Goal: Transaction & Acquisition: Download file/media

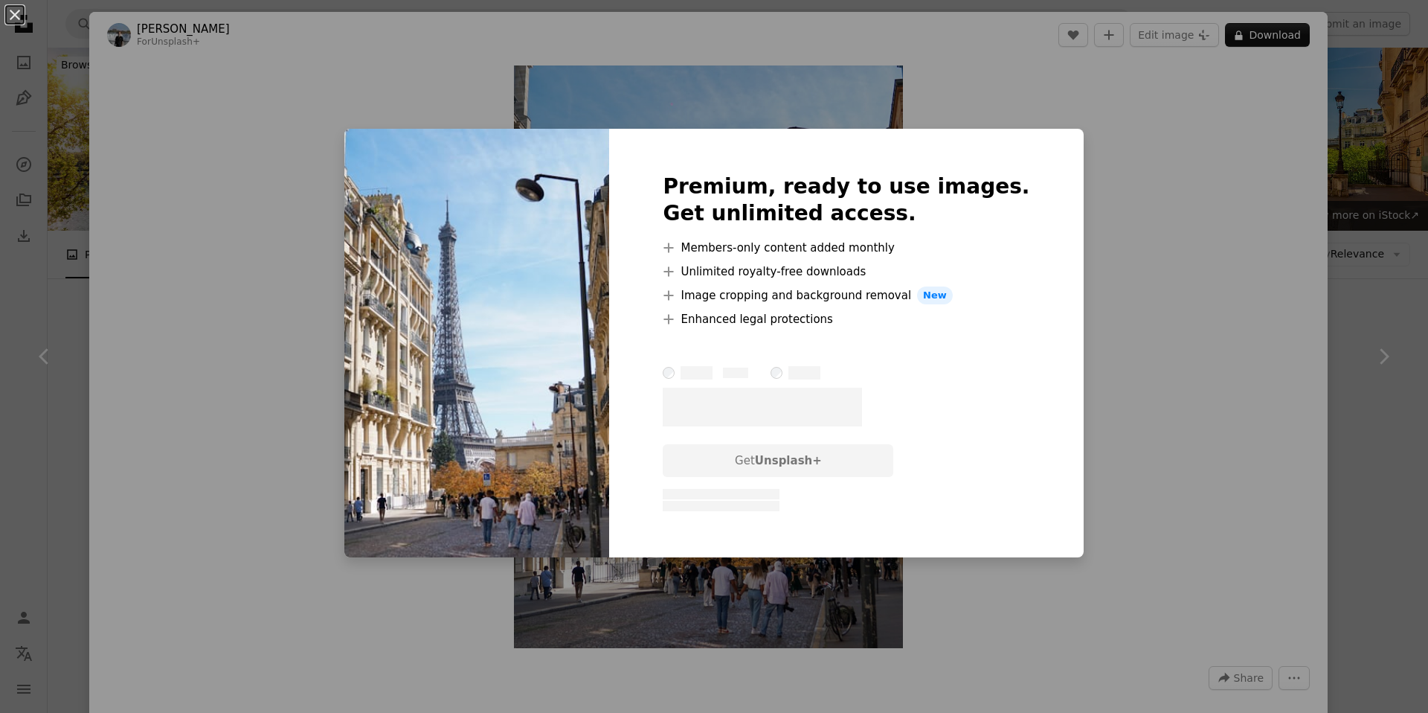
scroll to position [2115, 0]
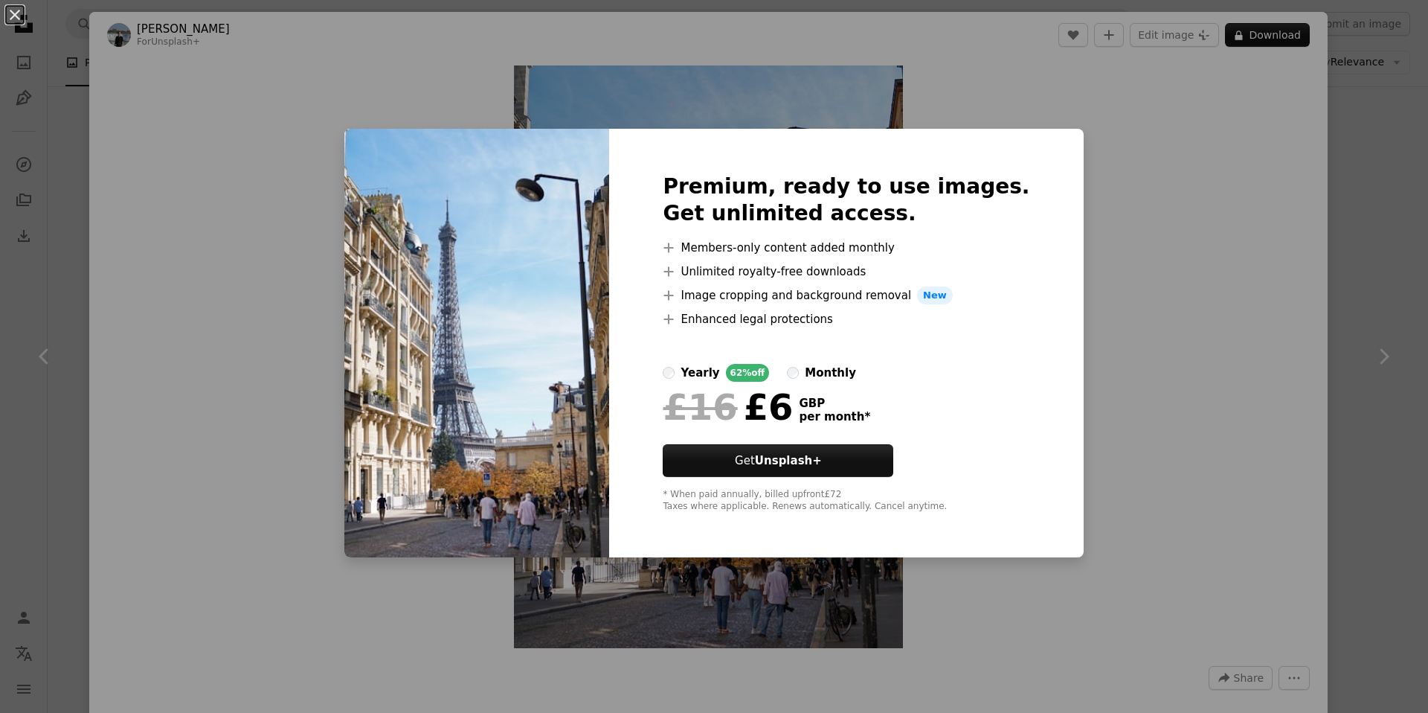
click at [1385, 213] on div "An X shape Premium, ready to use images. Get unlimited access. A plus sign Memb…" at bounding box center [714, 356] width 1428 height 713
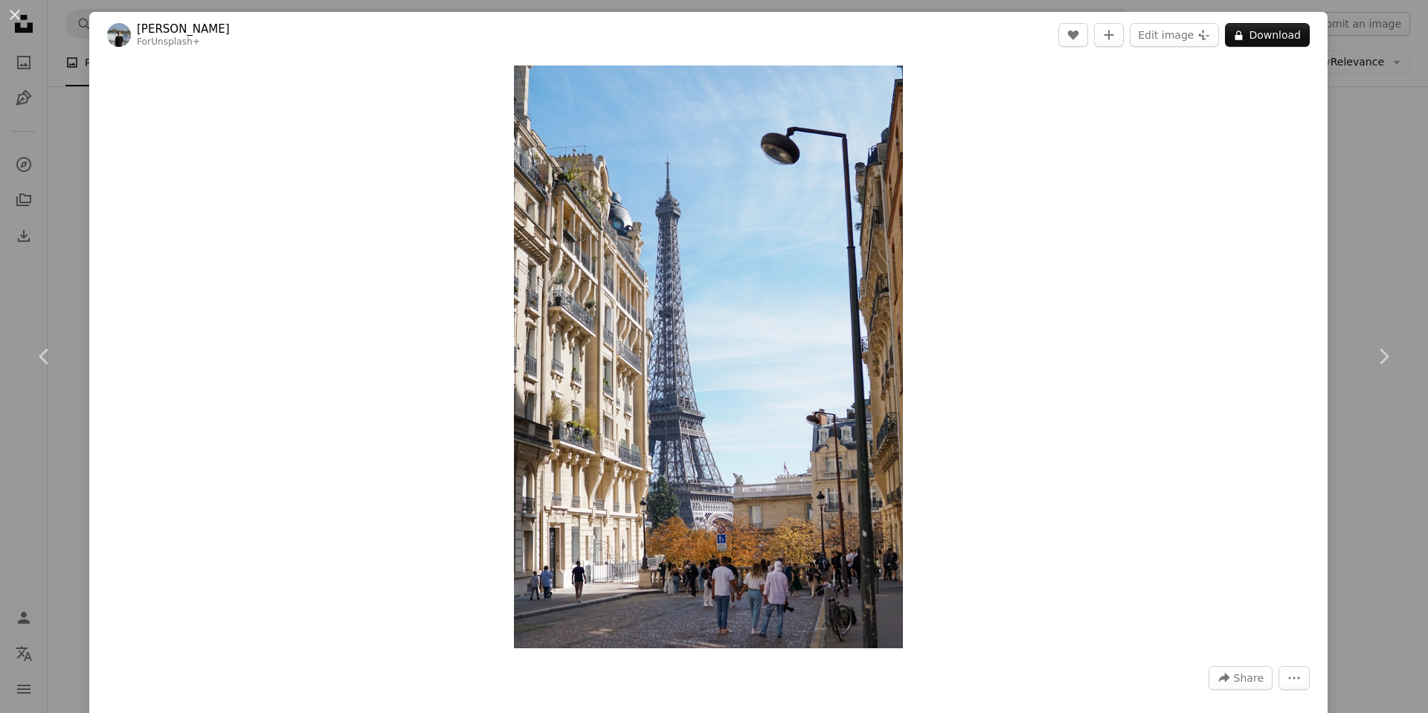
click at [1297, 22] on header "sander traa For Unsplash+ A heart A plus sign Edit image Plus sign for Unsplash…" at bounding box center [708, 35] width 1239 height 46
click at [1297, 25] on button "A lock Download" at bounding box center [1267, 35] width 85 height 24
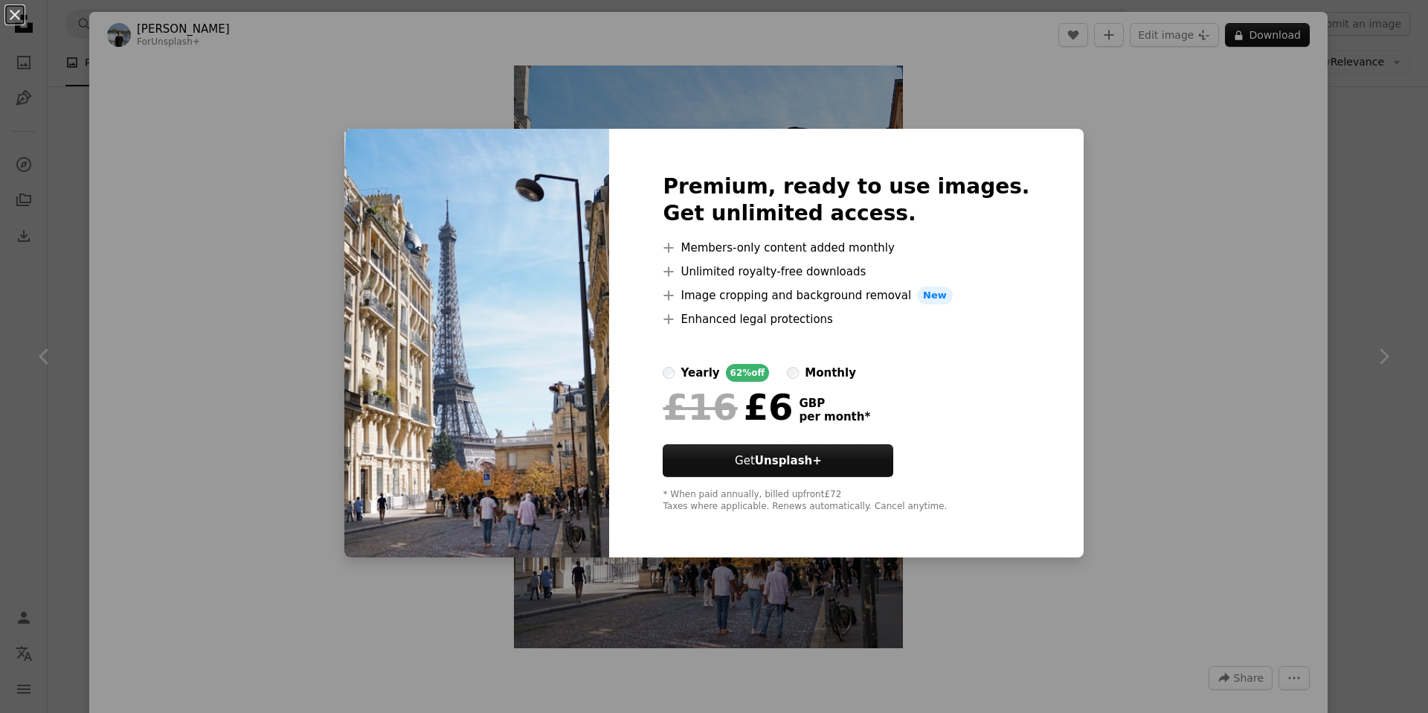
click at [835, 373] on label "monthly" at bounding box center [821, 373] width 69 height 18
click at [1390, 151] on div "An X shape Premium, ready to use images. Get unlimited access. A plus sign Memb…" at bounding box center [714, 356] width 1428 height 713
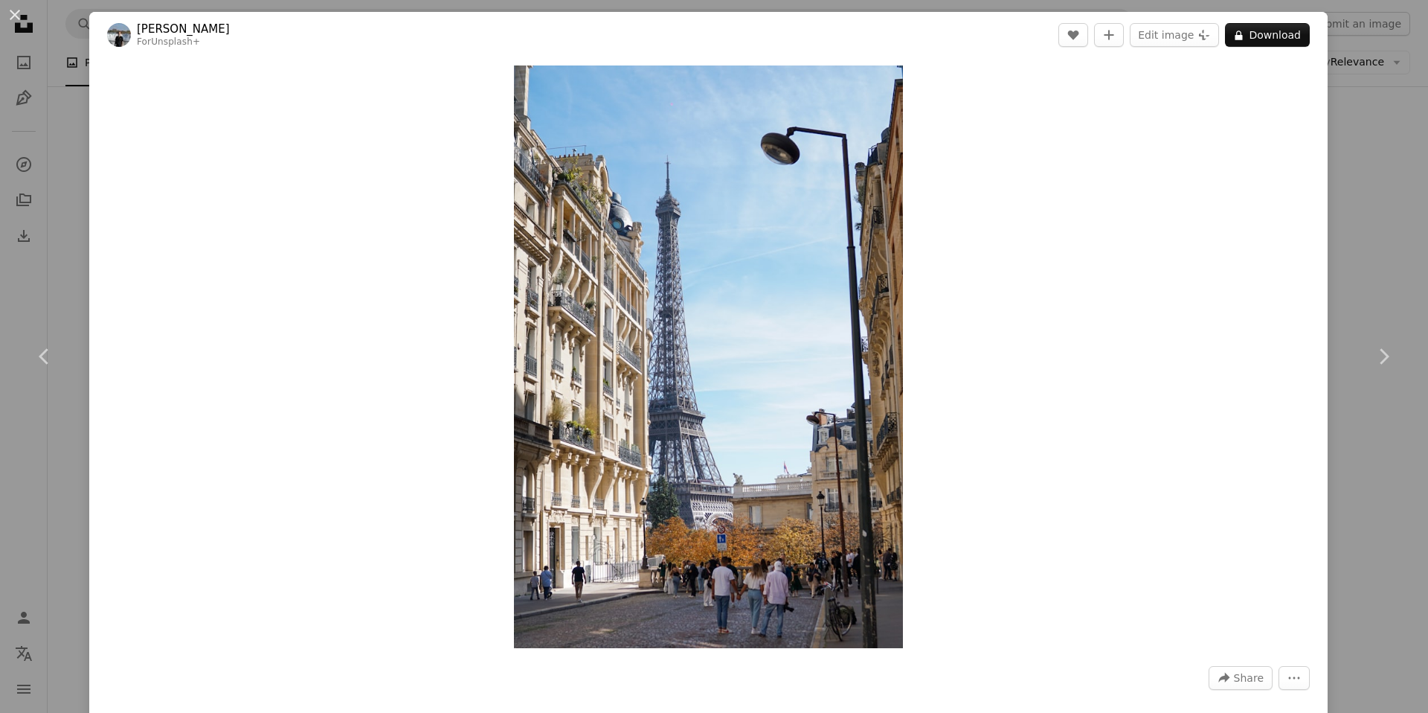
click at [1393, 246] on div "An X shape Chevron left Chevron right sander traa For Unsplash+ A heart A plus …" at bounding box center [714, 356] width 1428 height 713
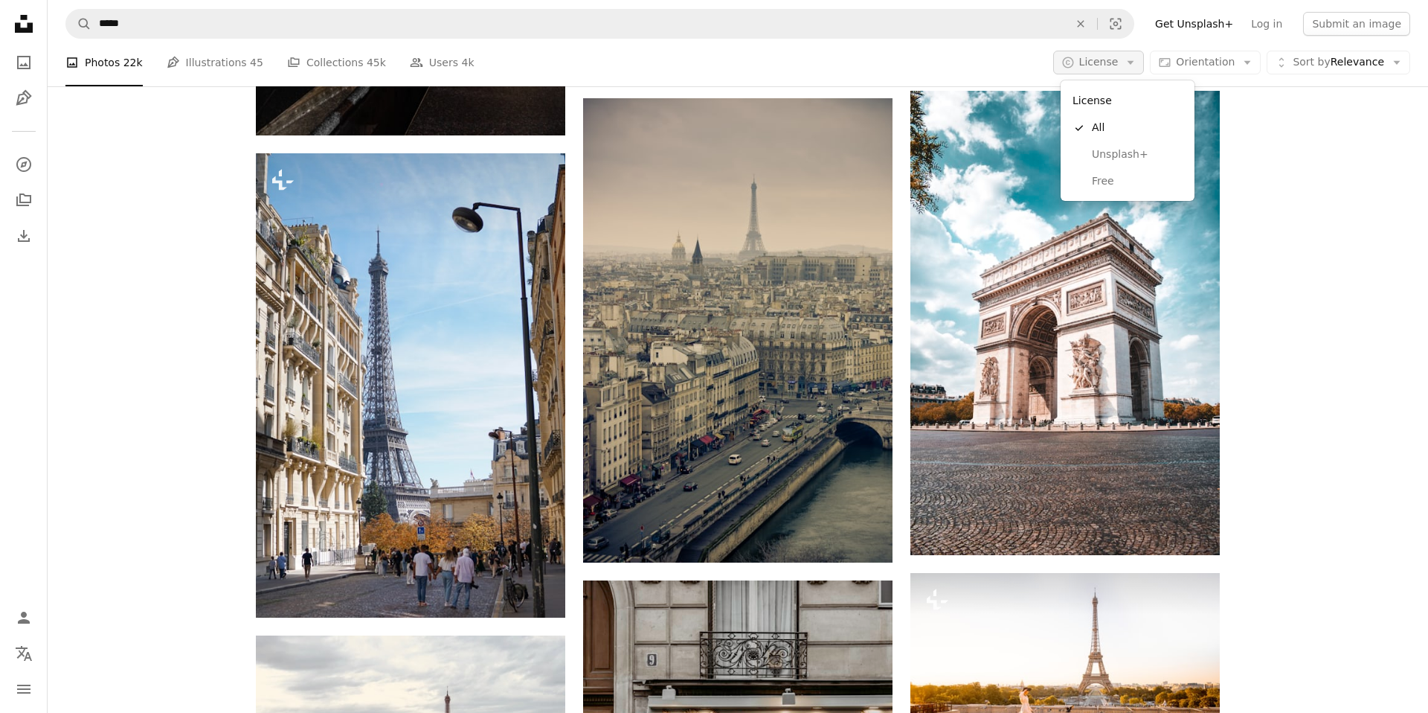
click at [1128, 57] on button "A copyright icon © License Arrow down" at bounding box center [1098, 63] width 91 height 24
click at [1110, 183] on span "Free" at bounding box center [1137, 181] width 91 height 15
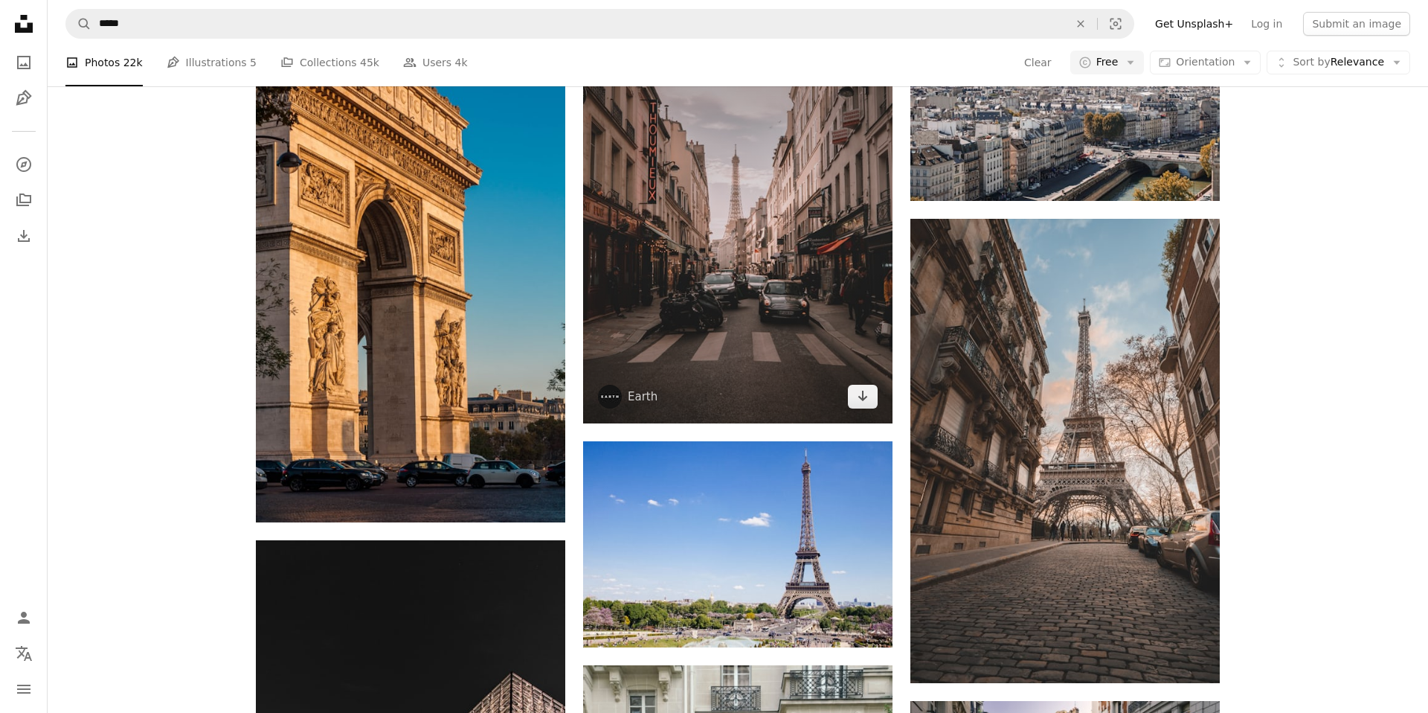
scroll to position [844, 0]
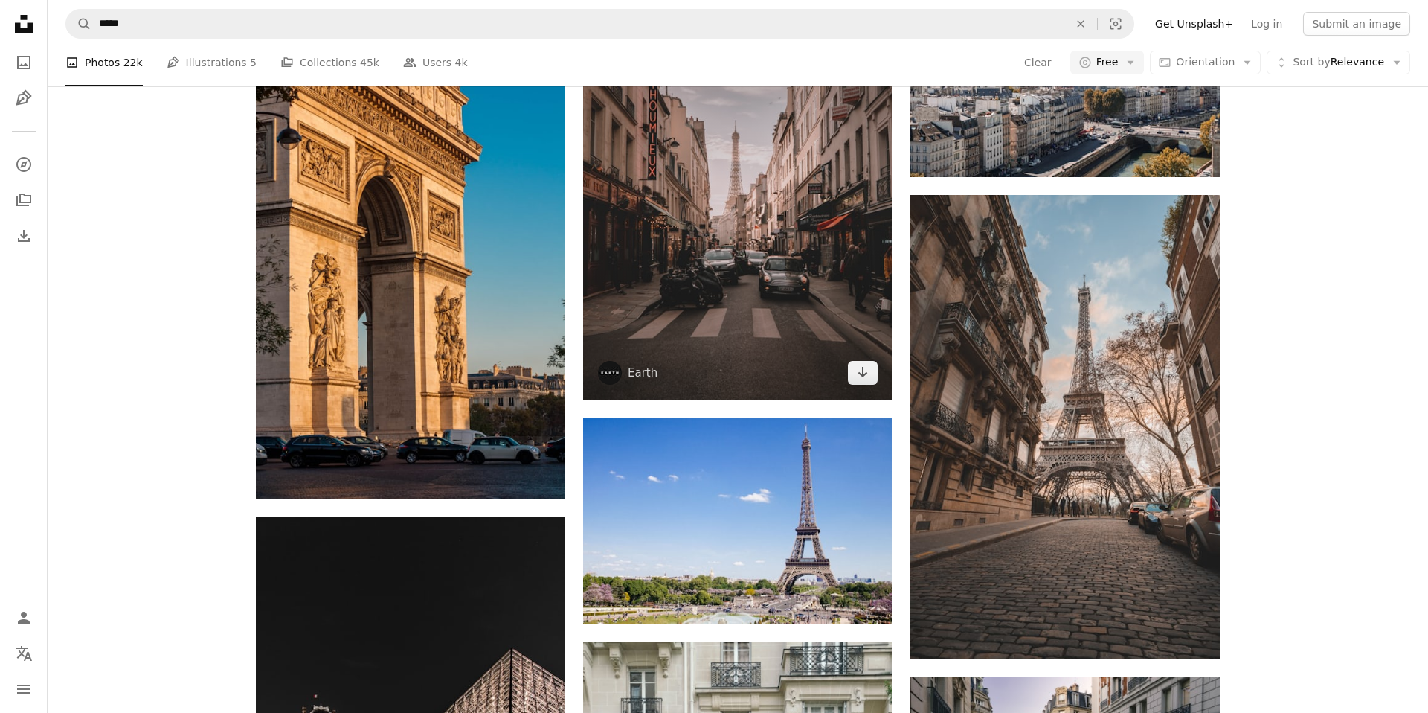
click at [809, 319] on img at bounding box center [737, 206] width 309 height 387
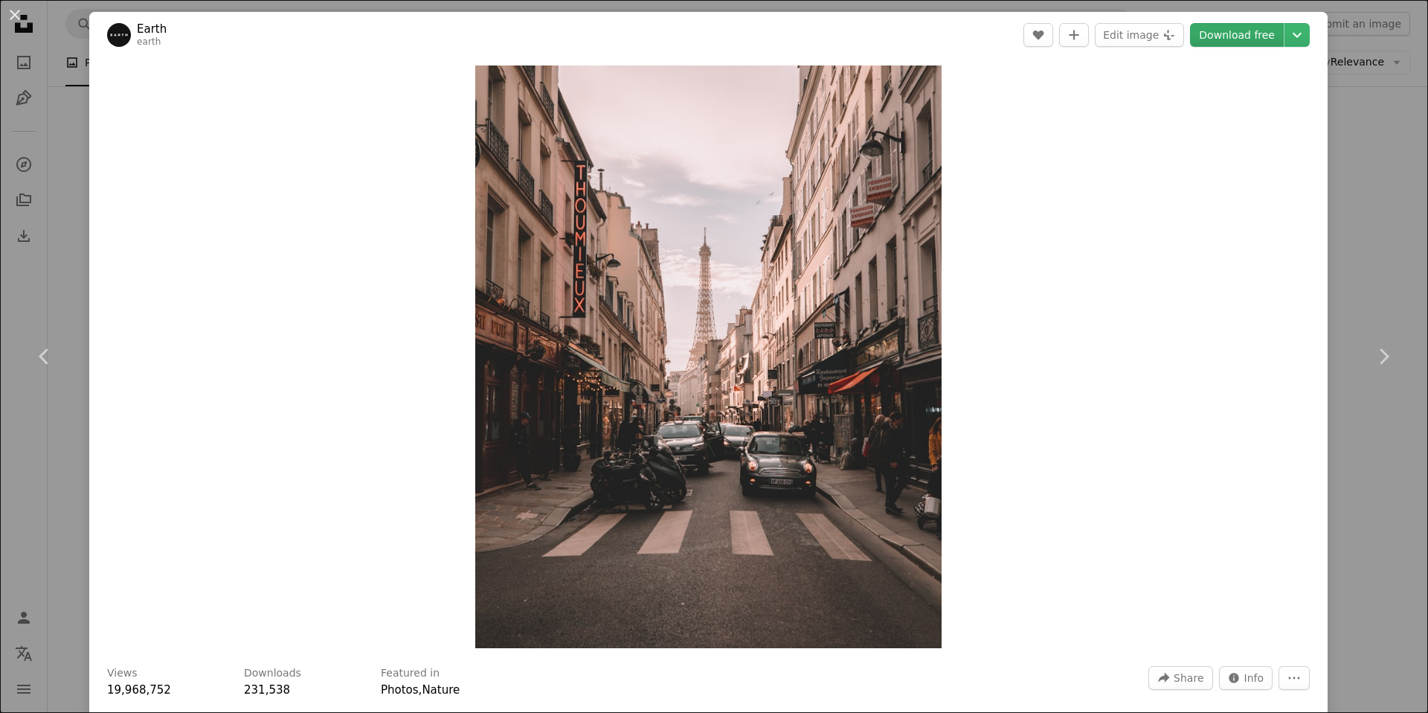
click at [1264, 39] on link "Download free" at bounding box center [1237, 35] width 94 height 24
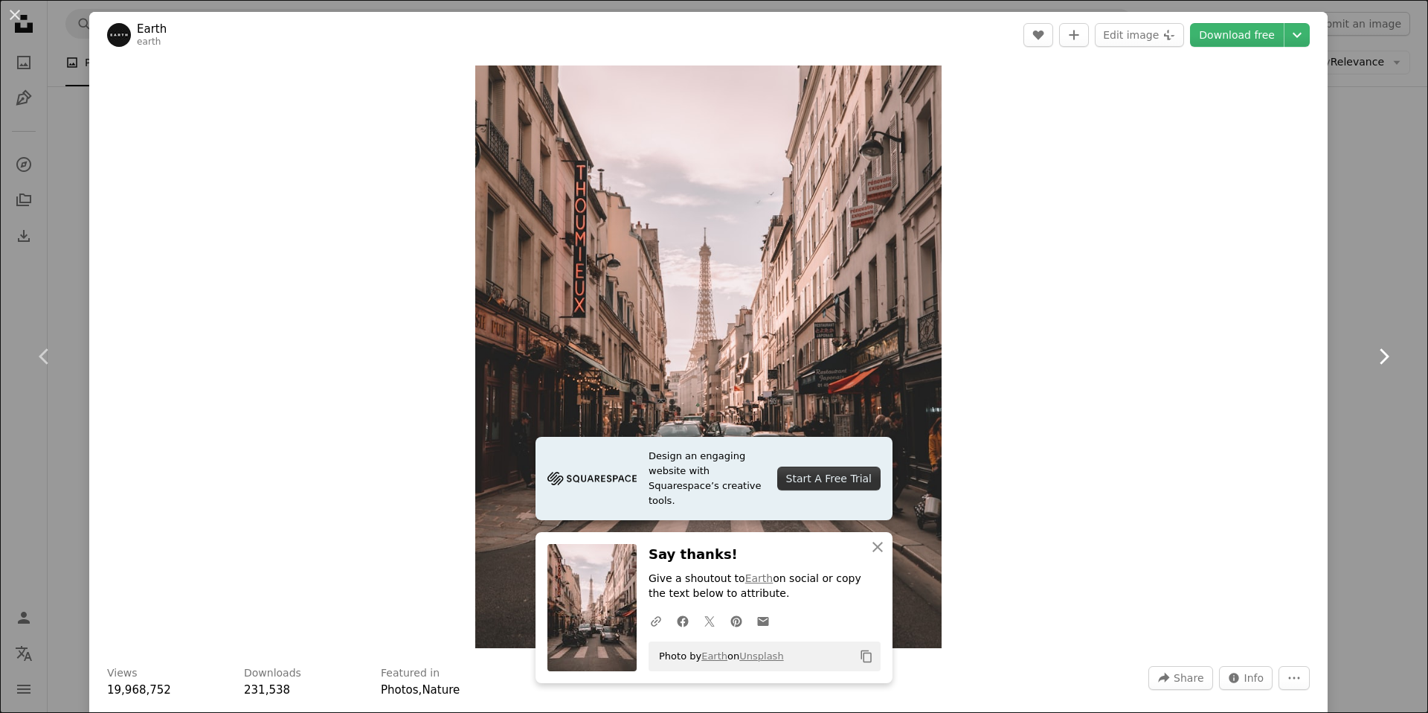
click at [1352, 376] on link "Chevron right" at bounding box center [1383, 356] width 89 height 143
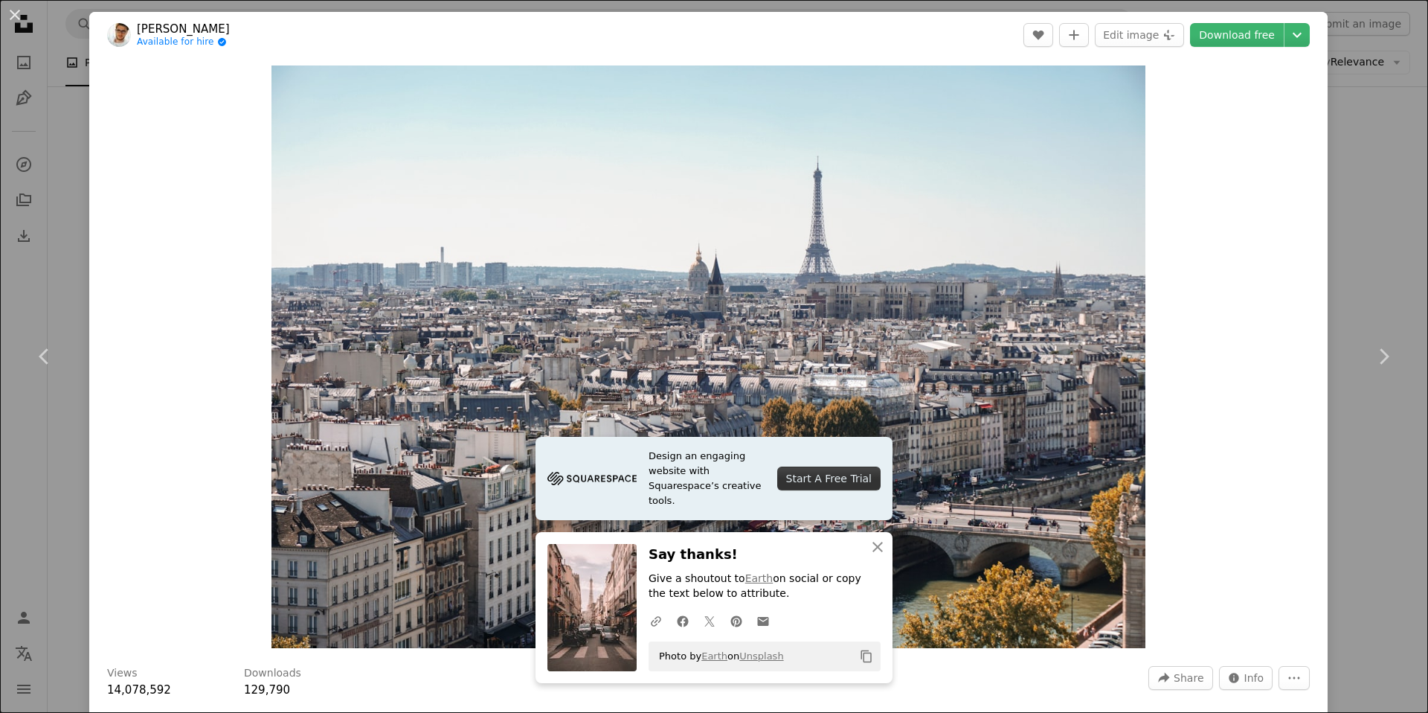
drag, startPoint x: 1356, startPoint y: 127, endPoint x: 1262, endPoint y: 53, distance: 119.7
click at [1355, 125] on div "An X shape Chevron left Chevron right [PERSON_NAME] Available for hire A checkm…" at bounding box center [714, 356] width 1428 height 713
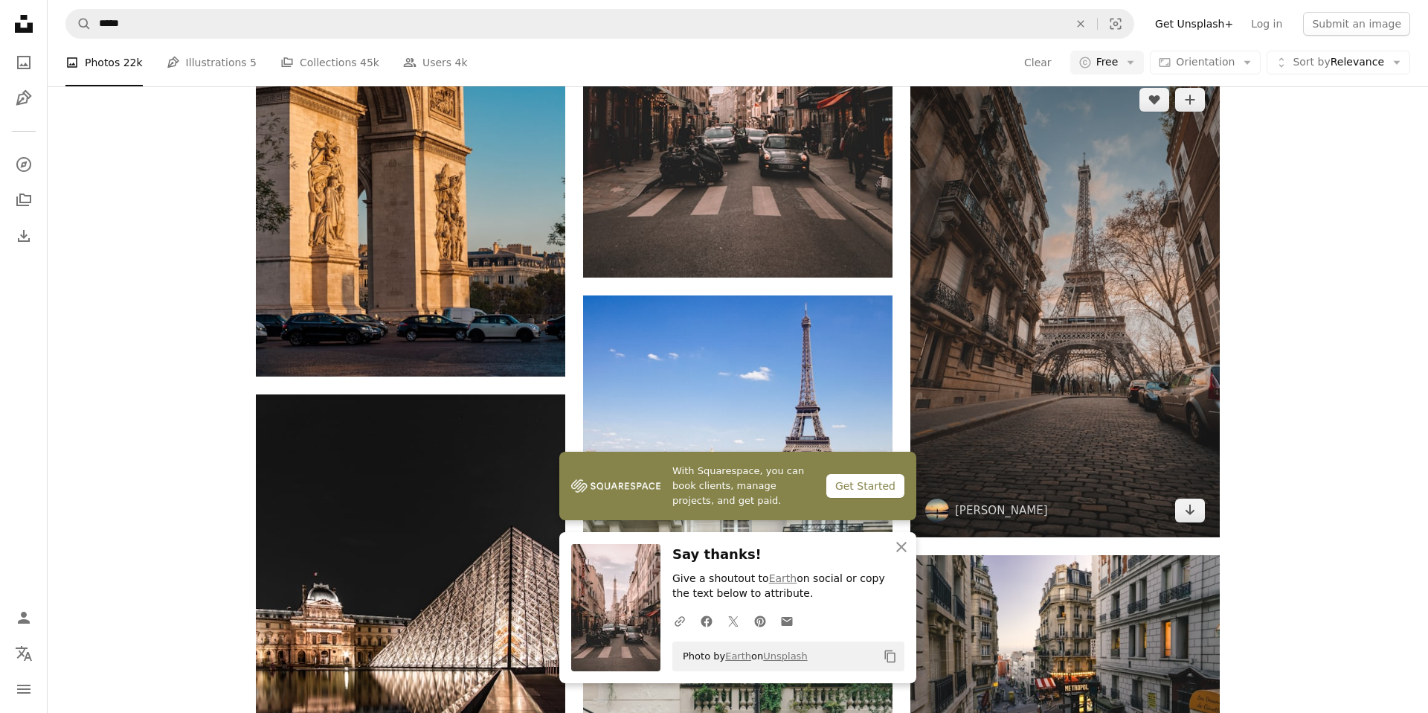
scroll to position [1055, 0]
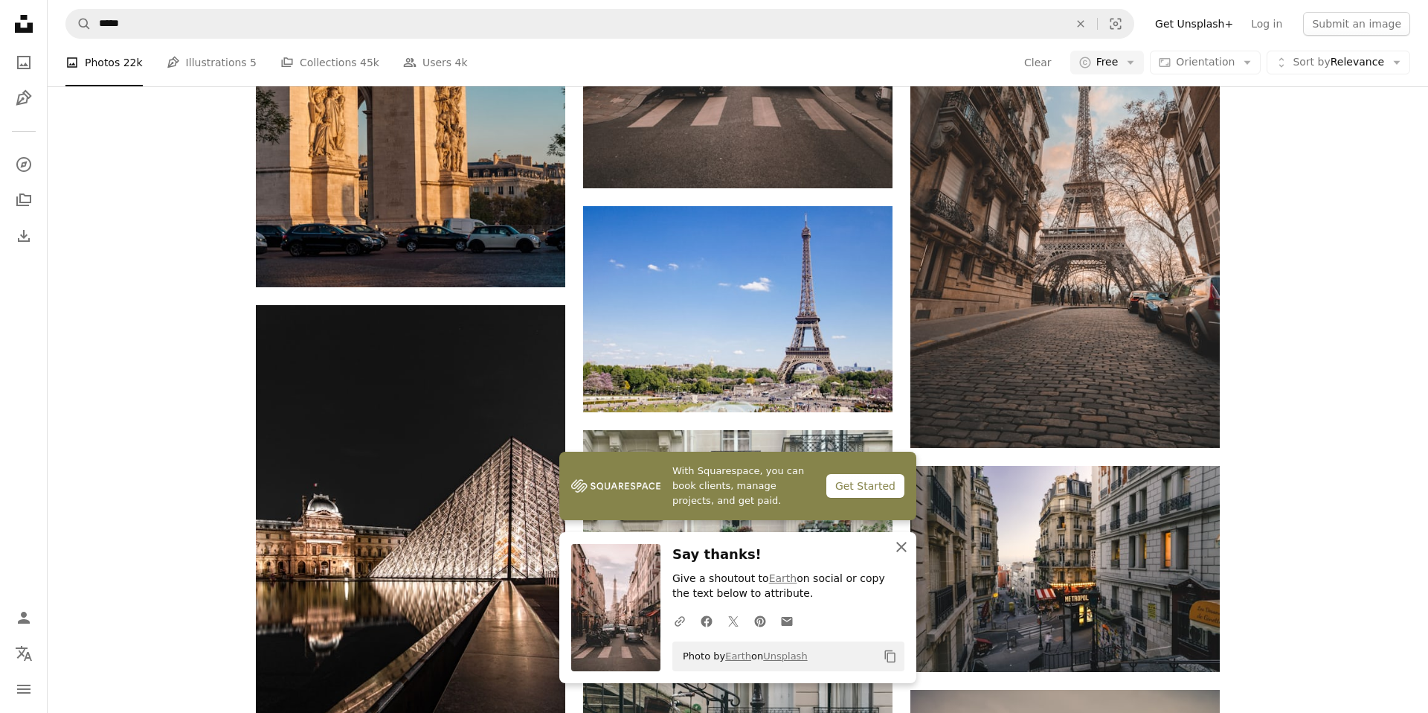
click at [898, 550] on icon "button" at bounding box center [901, 547] width 10 height 10
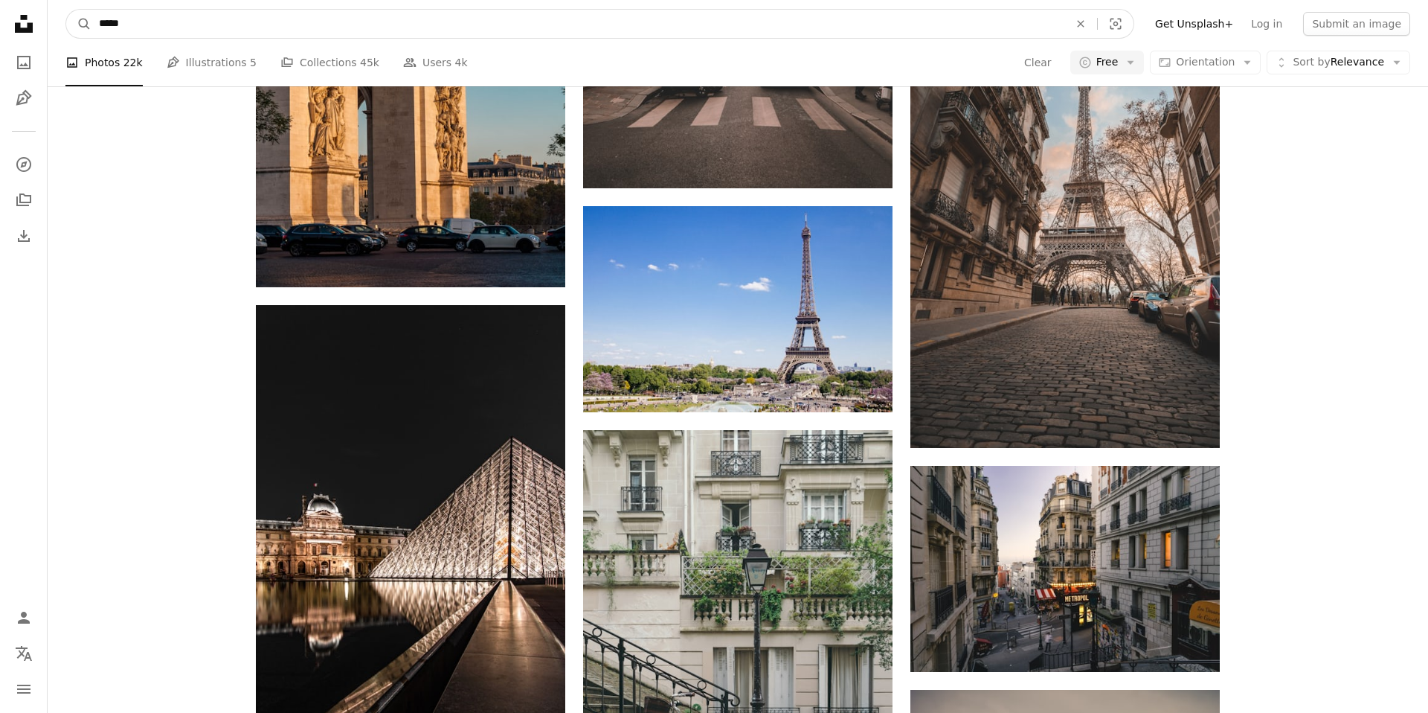
click at [606, 24] on input "*****" at bounding box center [577, 24] width 973 height 28
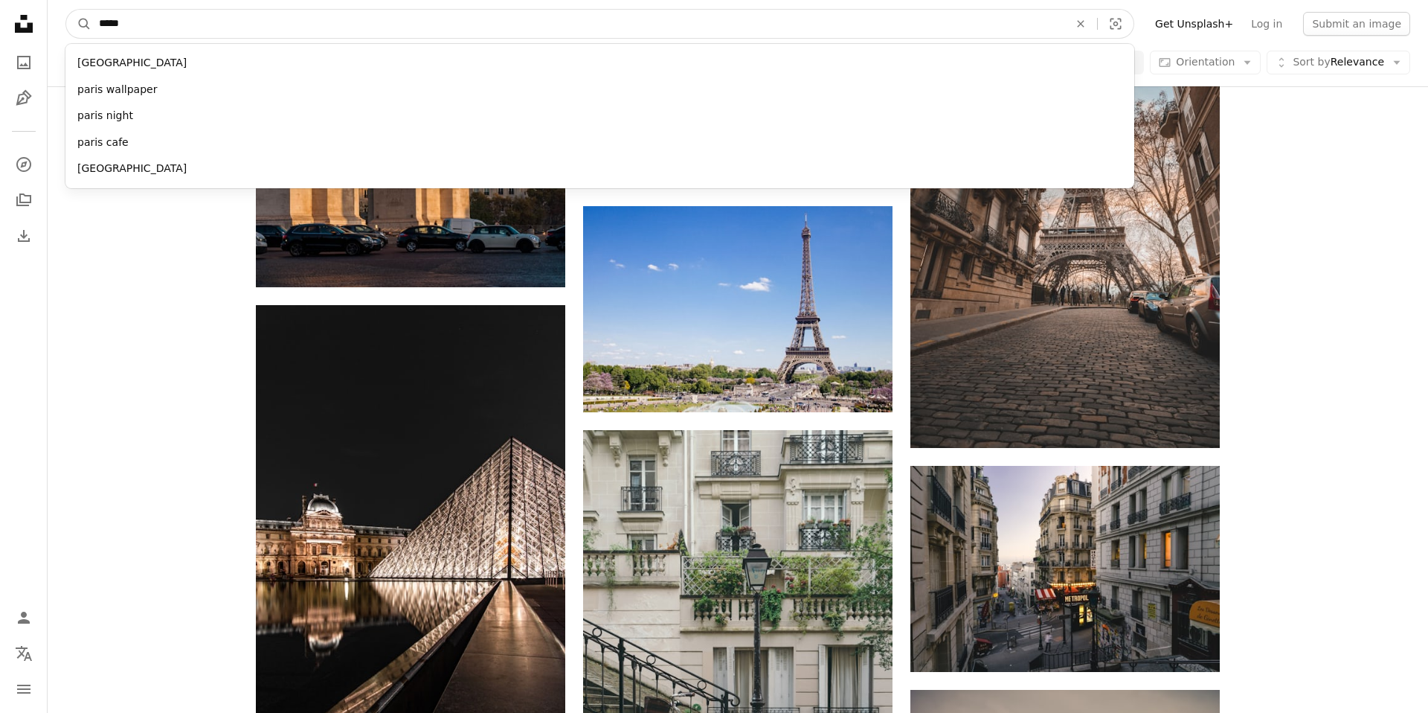
paste input "****"
type input "*********"
click button "A magnifying glass" at bounding box center [78, 24] width 25 height 28
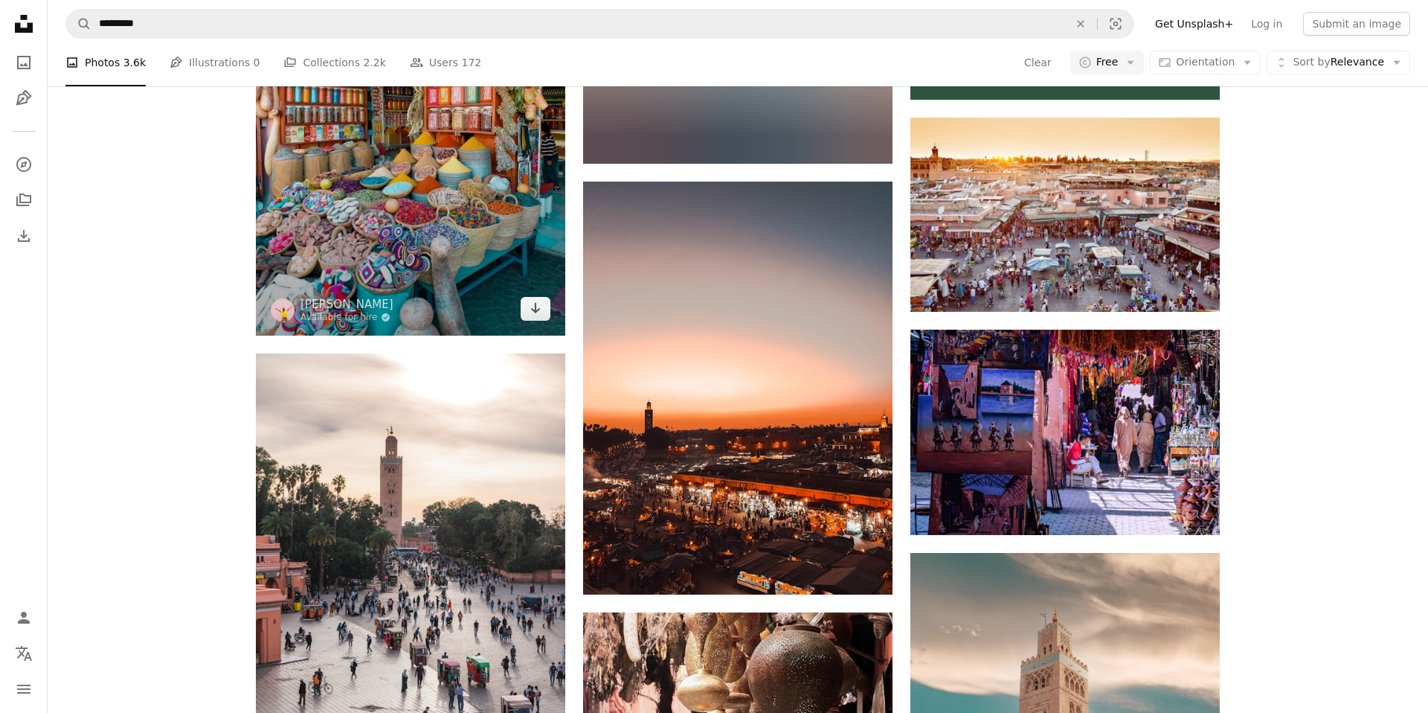
scroll to position [699, 0]
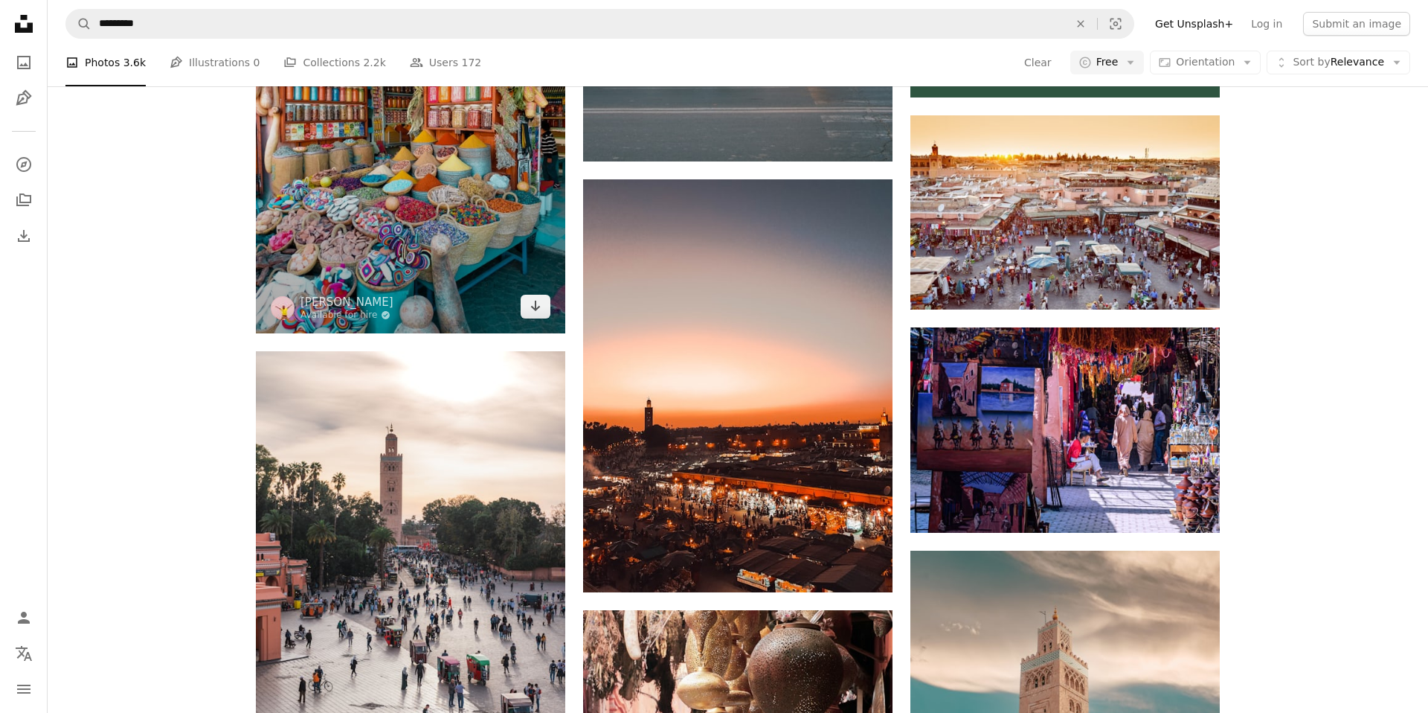
click at [459, 215] on img at bounding box center [410, 126] width 309 height 413
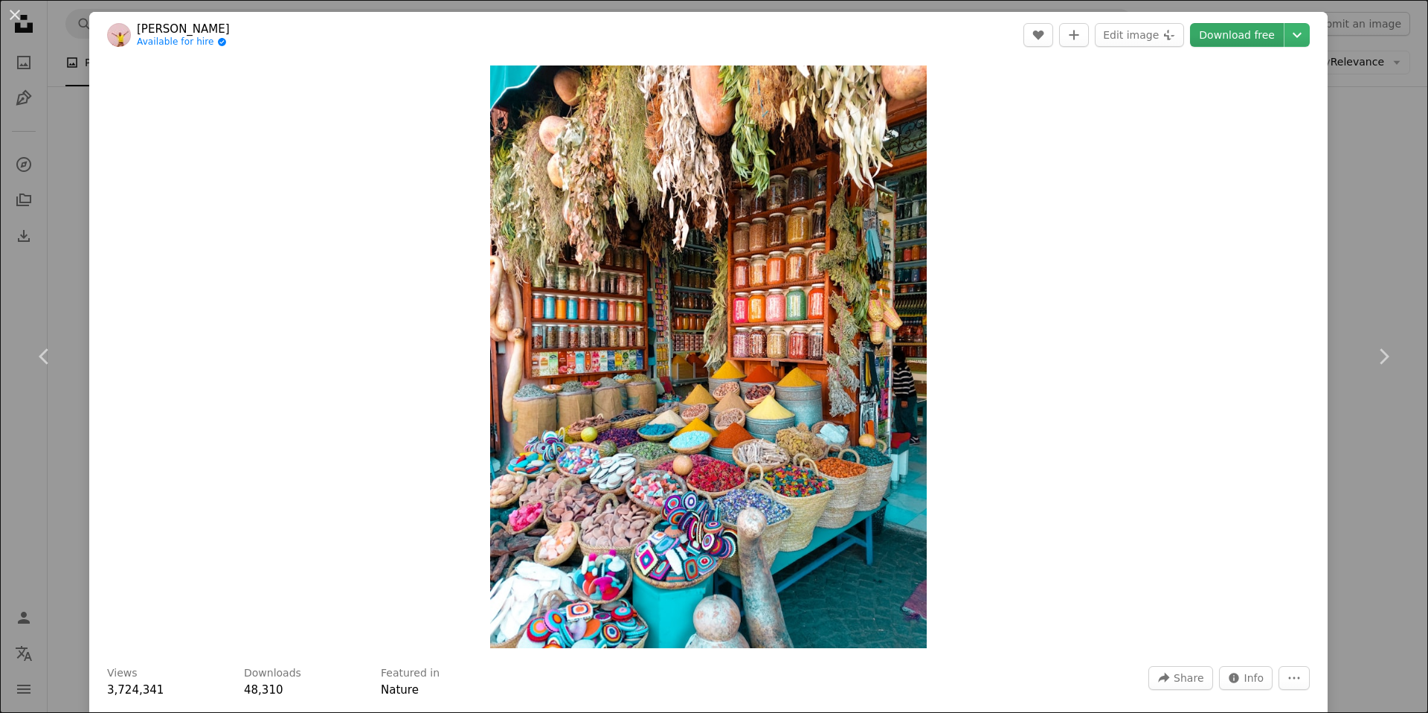
click at [1242, 36] on link "Download free" at bounding box center [1237, 35] width 94 height 24
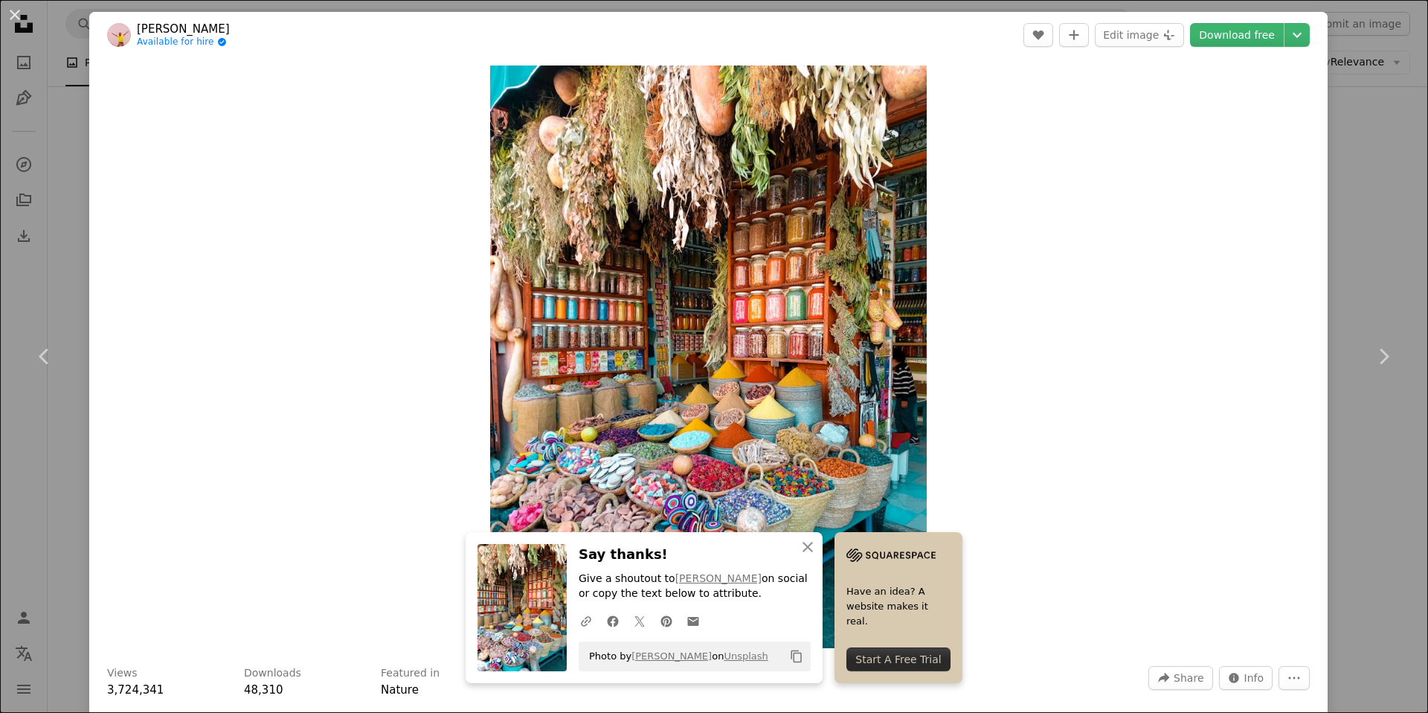
click at [1401, 162] on div "An X shape Chevron left Chevron right zakariae daoui Available for hire A check…" at bounding box center [714, 356] width 1428 height 713
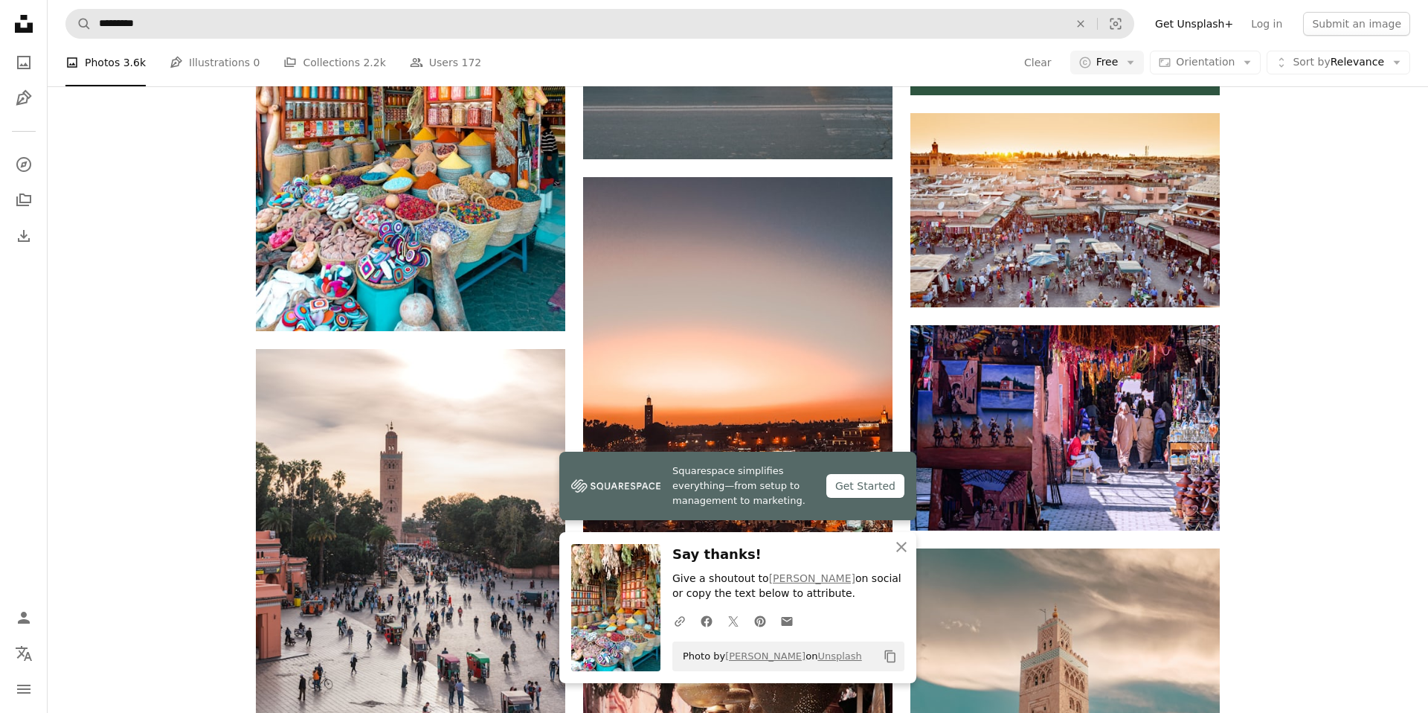
scroll to position [702, 0]
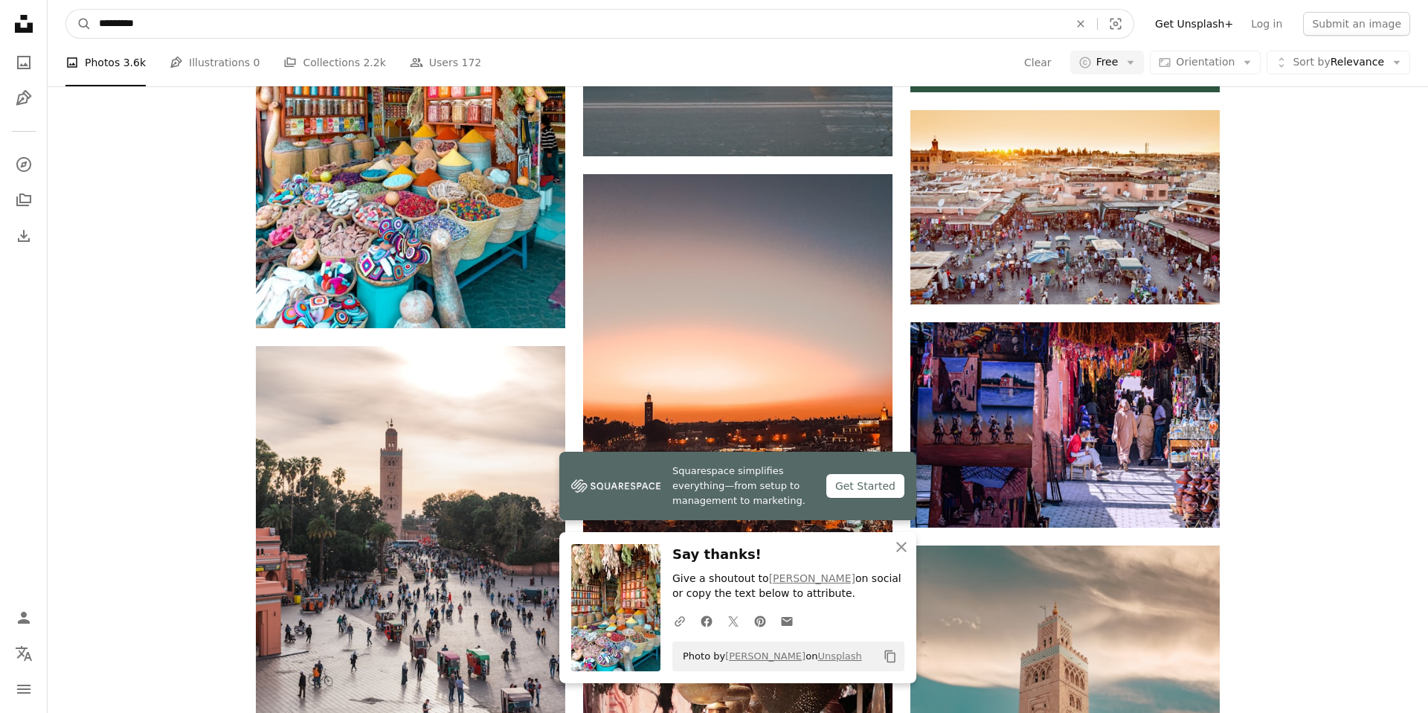
click at [335, 13] on input "*********" at bounding box center [577, 24] width 973 height 28
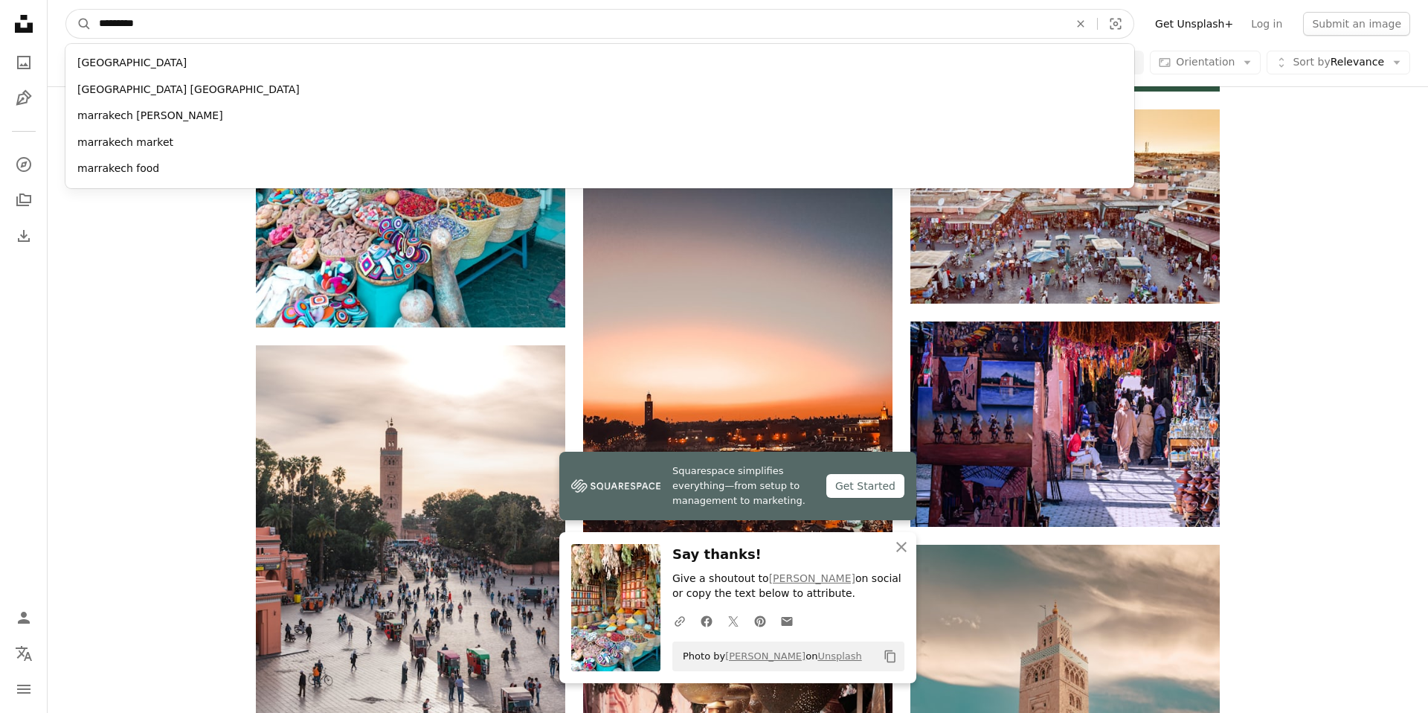
click at [130, 28] on input "*********" at bounding box center [577, 24] width 973 height 28
paste input "Find visuals sitewide"
type input "*********"
click at [66, 10] on button "A magnifying glass" at bounding box center [78, 24] width 25 height 28
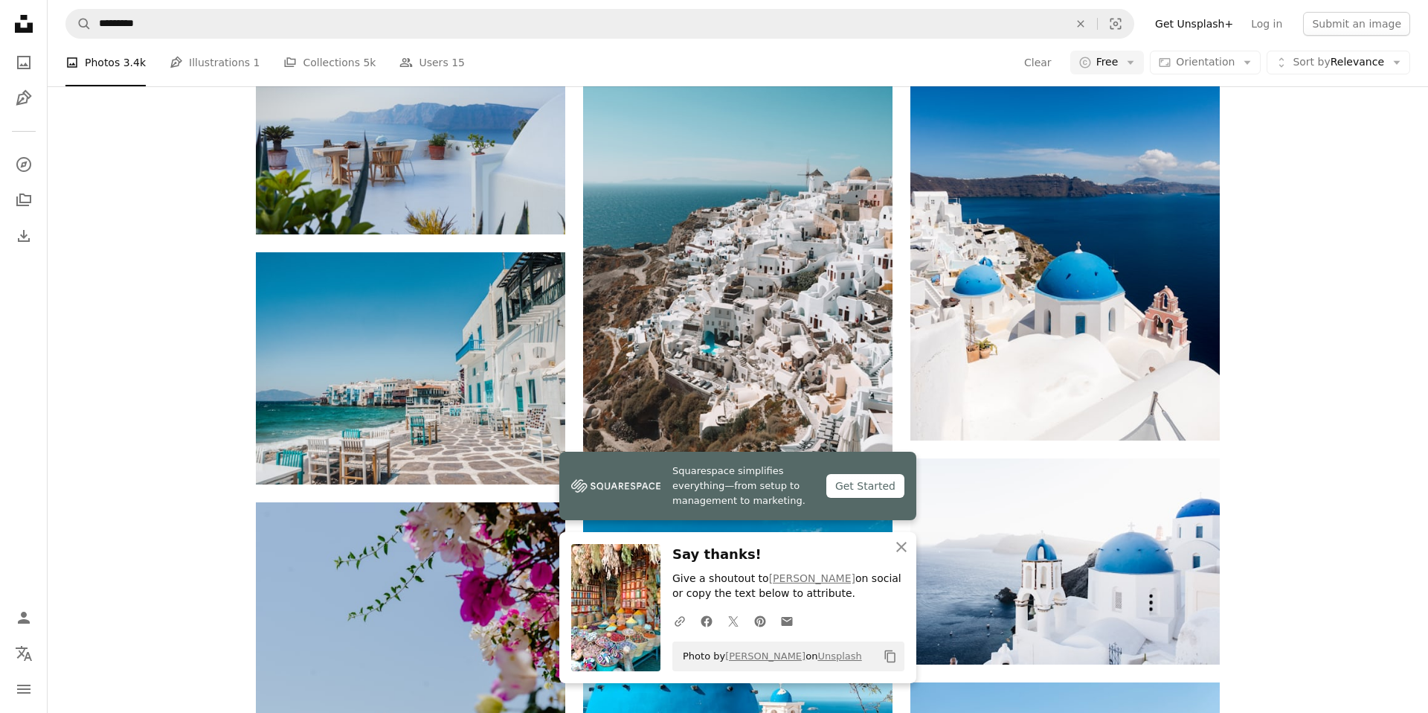
scroll to position [1514, 0]
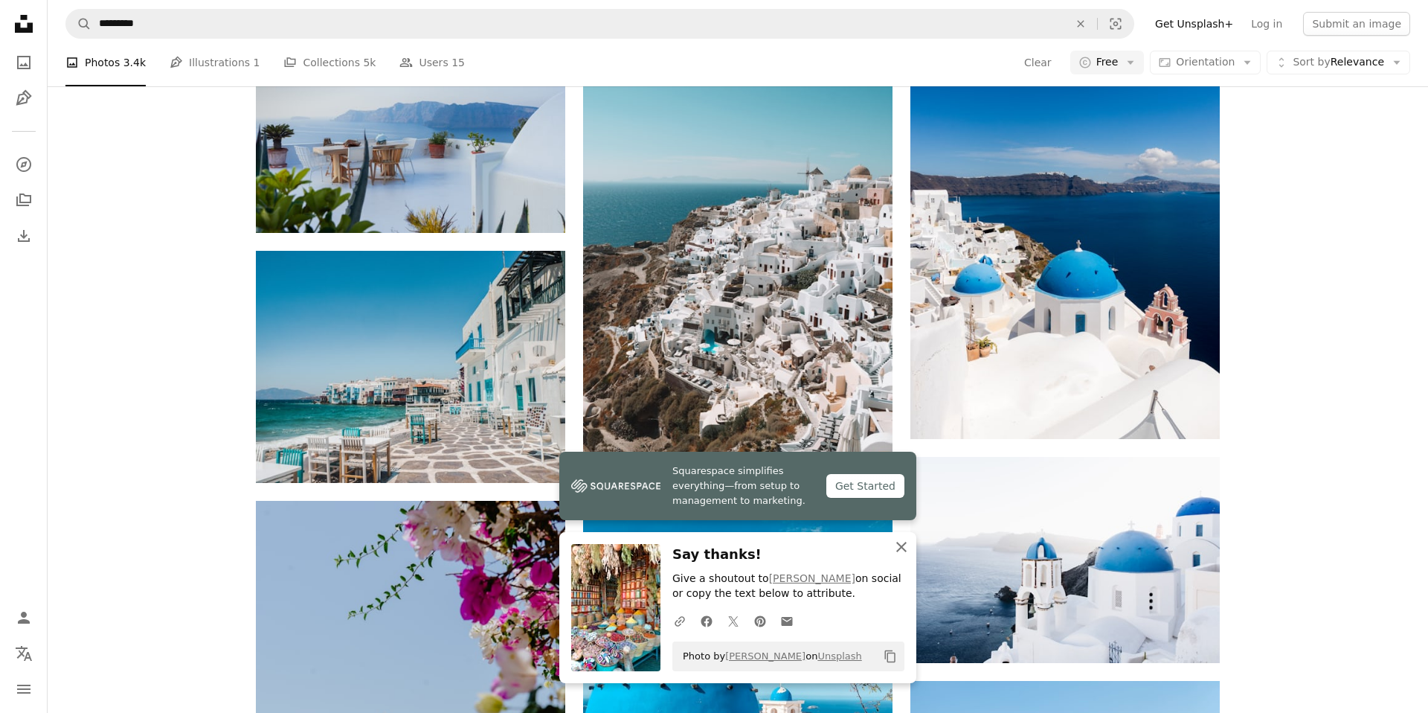
click at [905, 548] on icon "An X shape" at bounding box center [902, 547] width 18 height 18
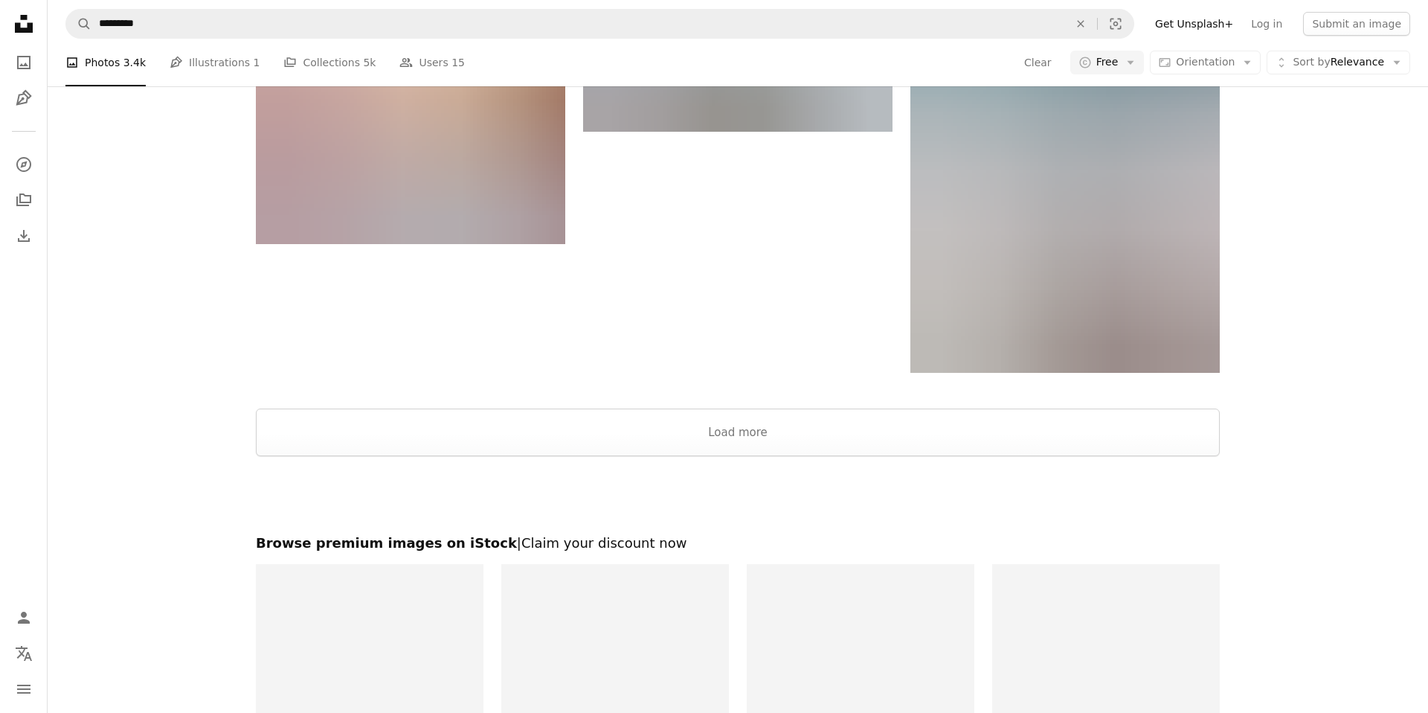
scroll to position [2800, 0]
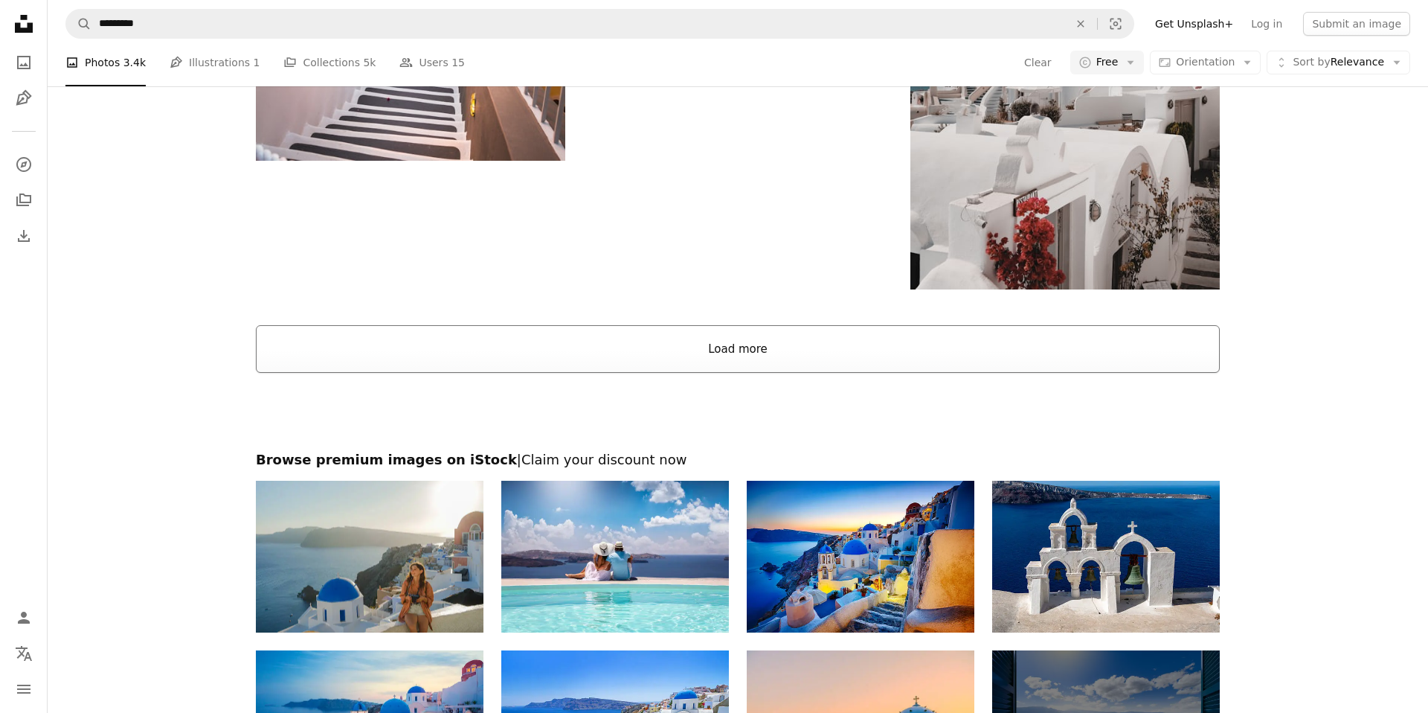
click at [873, 359] on button "Load more" at bounding box center [738, 349] width 964 height 48
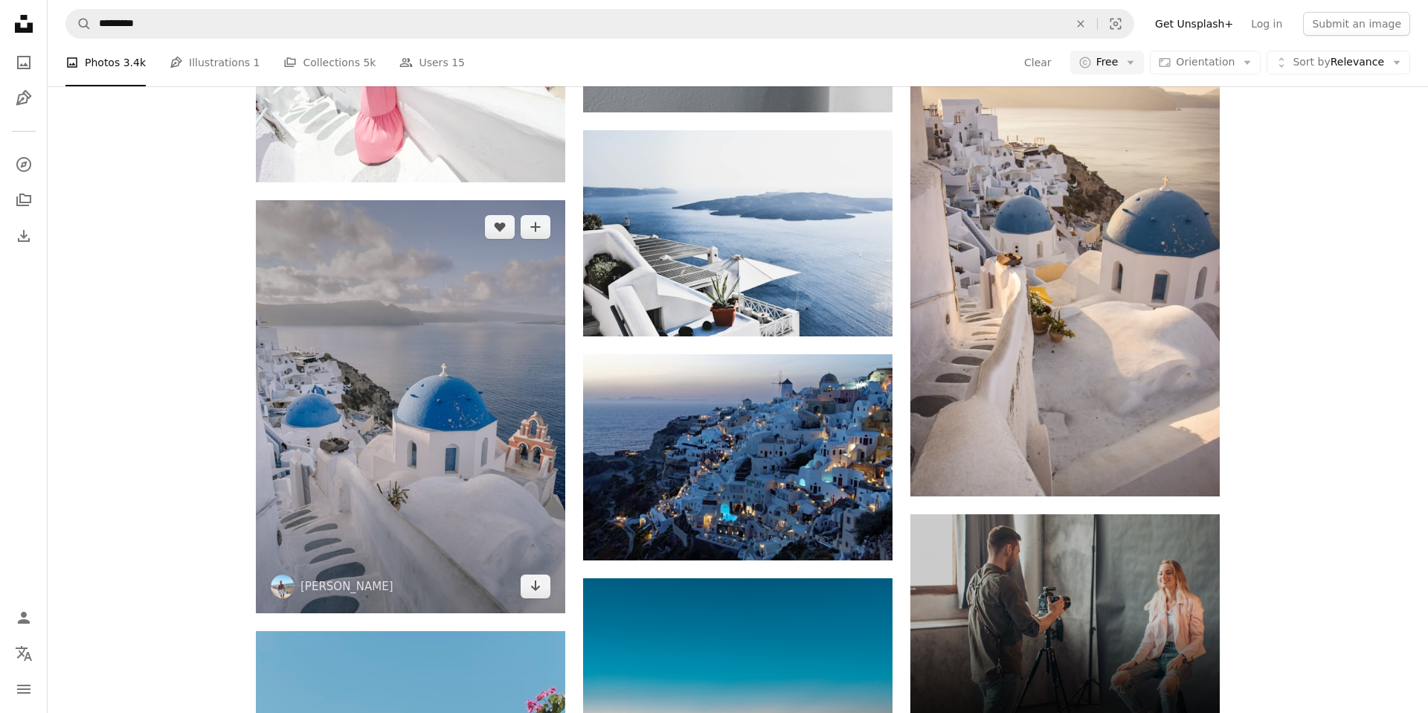
scroll to position [5738, 0]
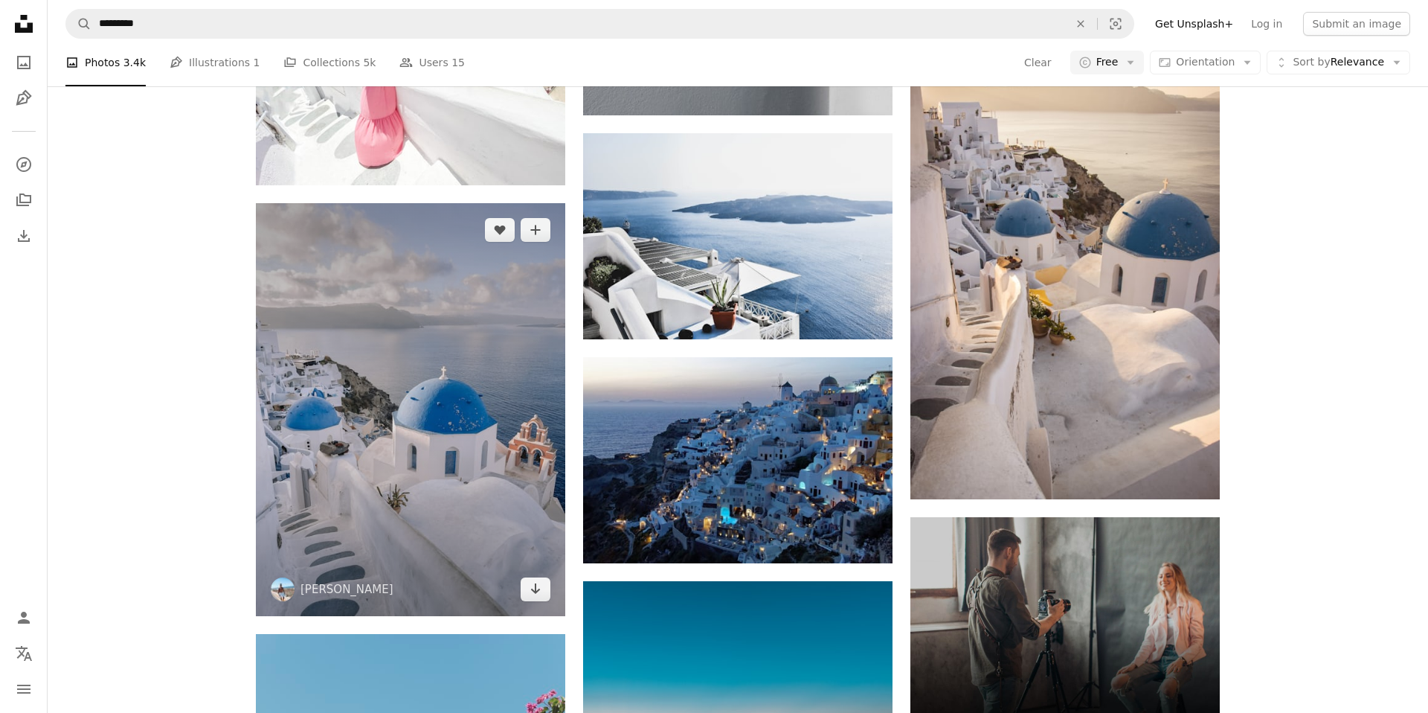
click at [415, 423] on img at bounding box center [410, 409] width 309 height 413
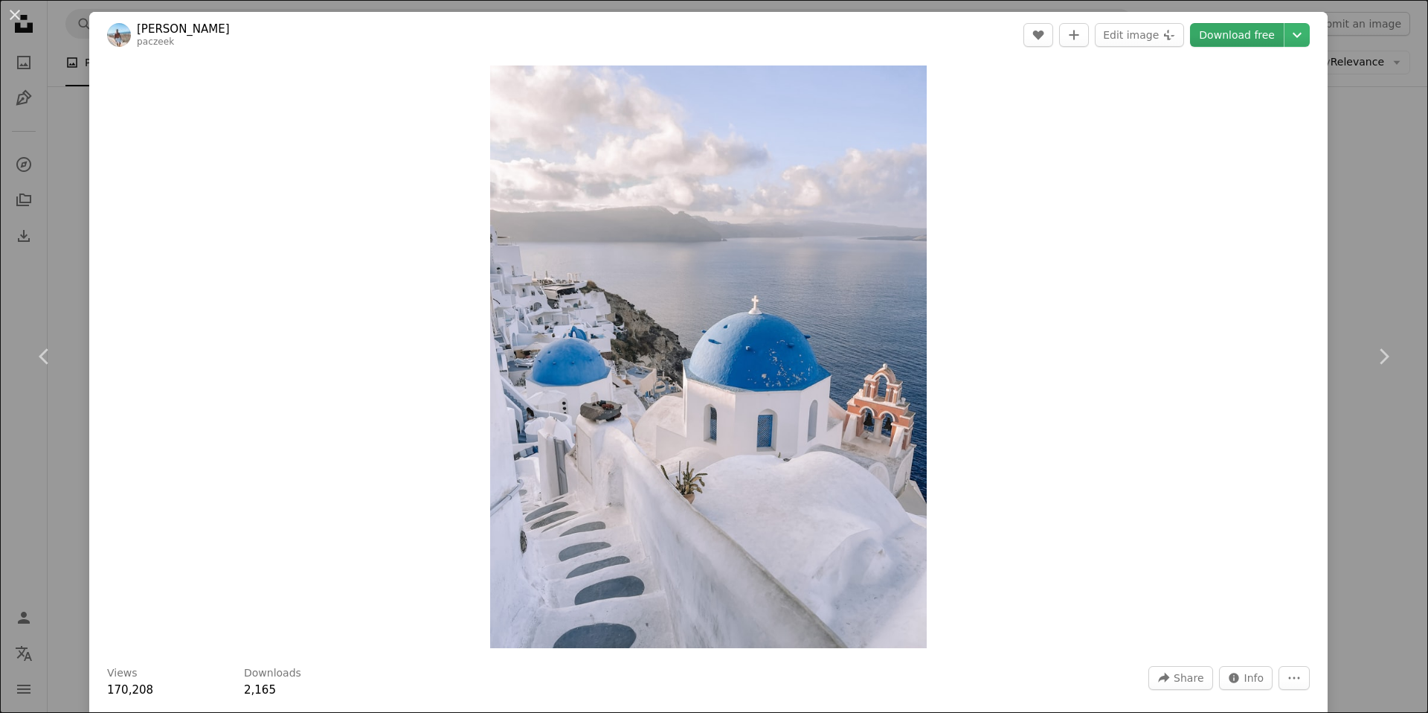
click at [1230, 35] on link "Download free" at bounding box center [1237, 35] width 94 height 24
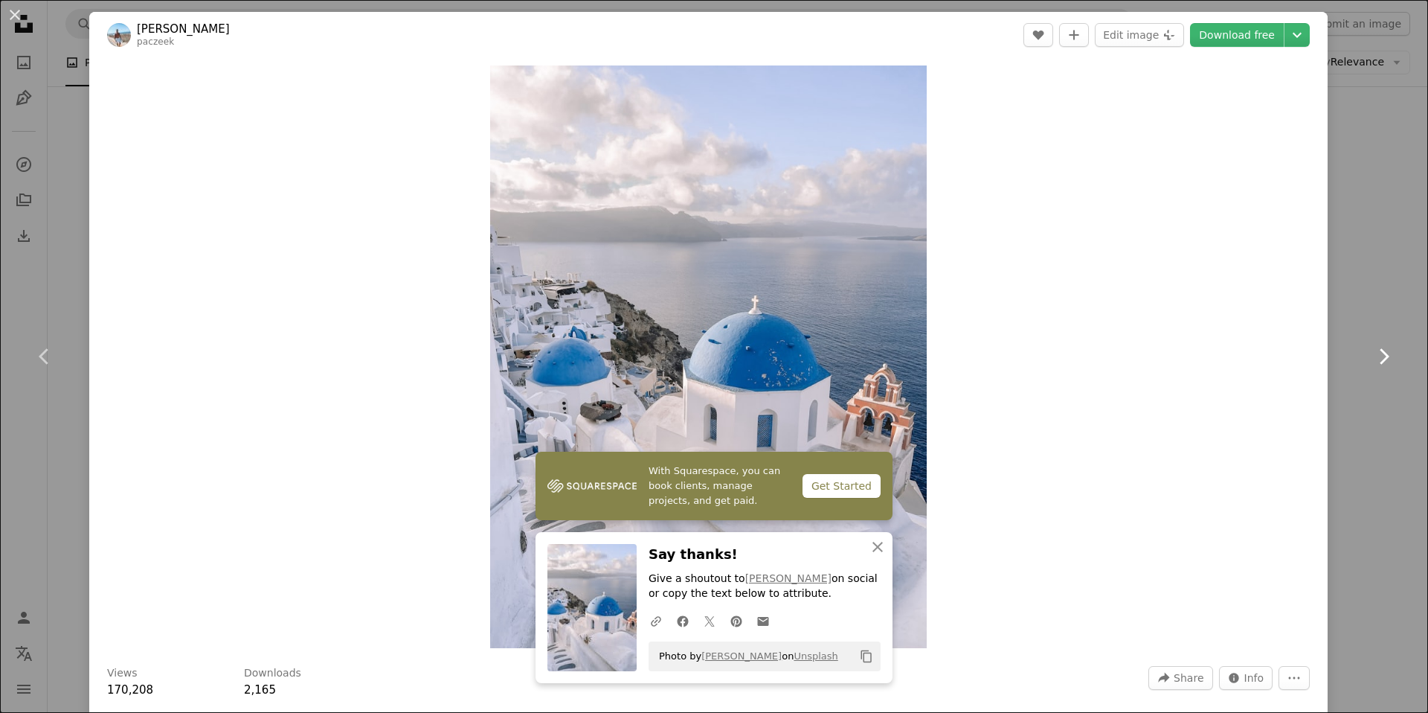
click at [1428, 305] on link "Chevron right" at bounding box center [1383, 356] width 89 height 143
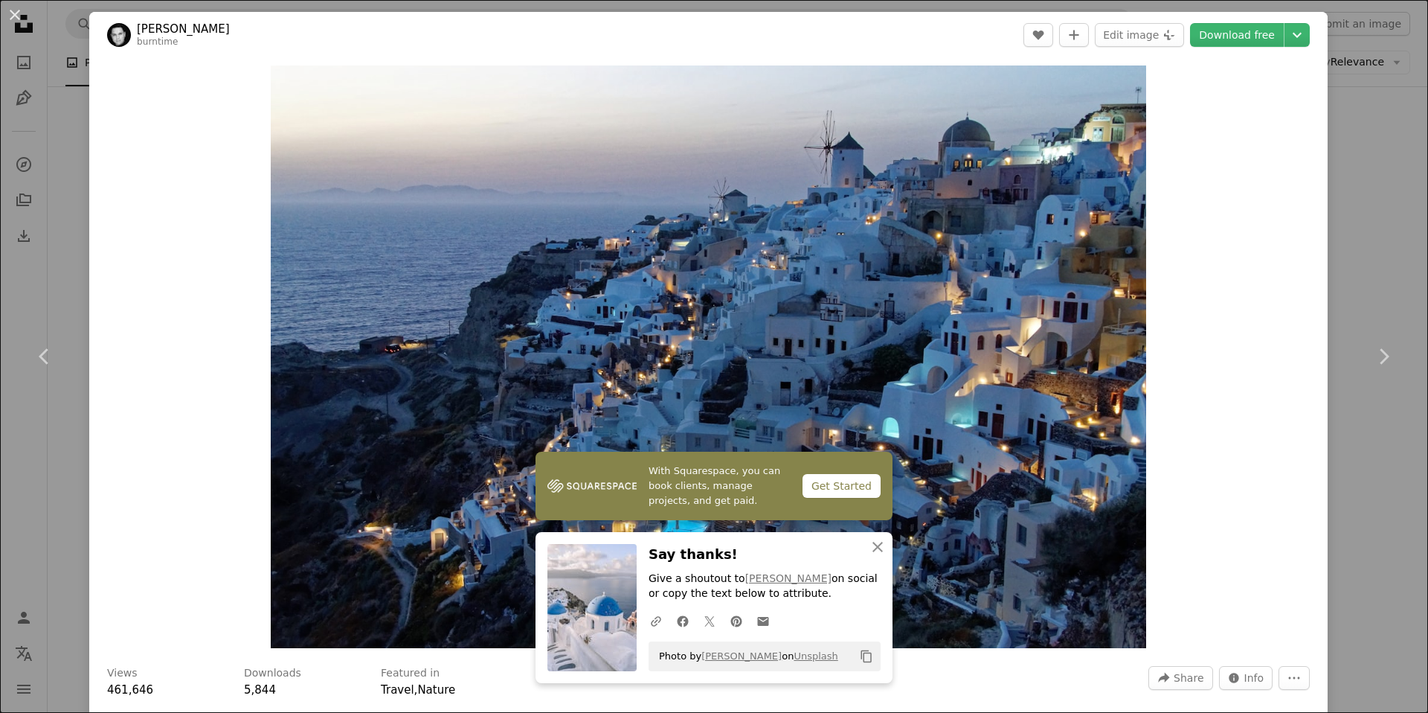
click at [1415, 278] on div "An X shape Chevron left Chevron right [PERSON_NAME] burntime A heart A plus sig…" at bounding box center [714, 356] width 1428 height 713
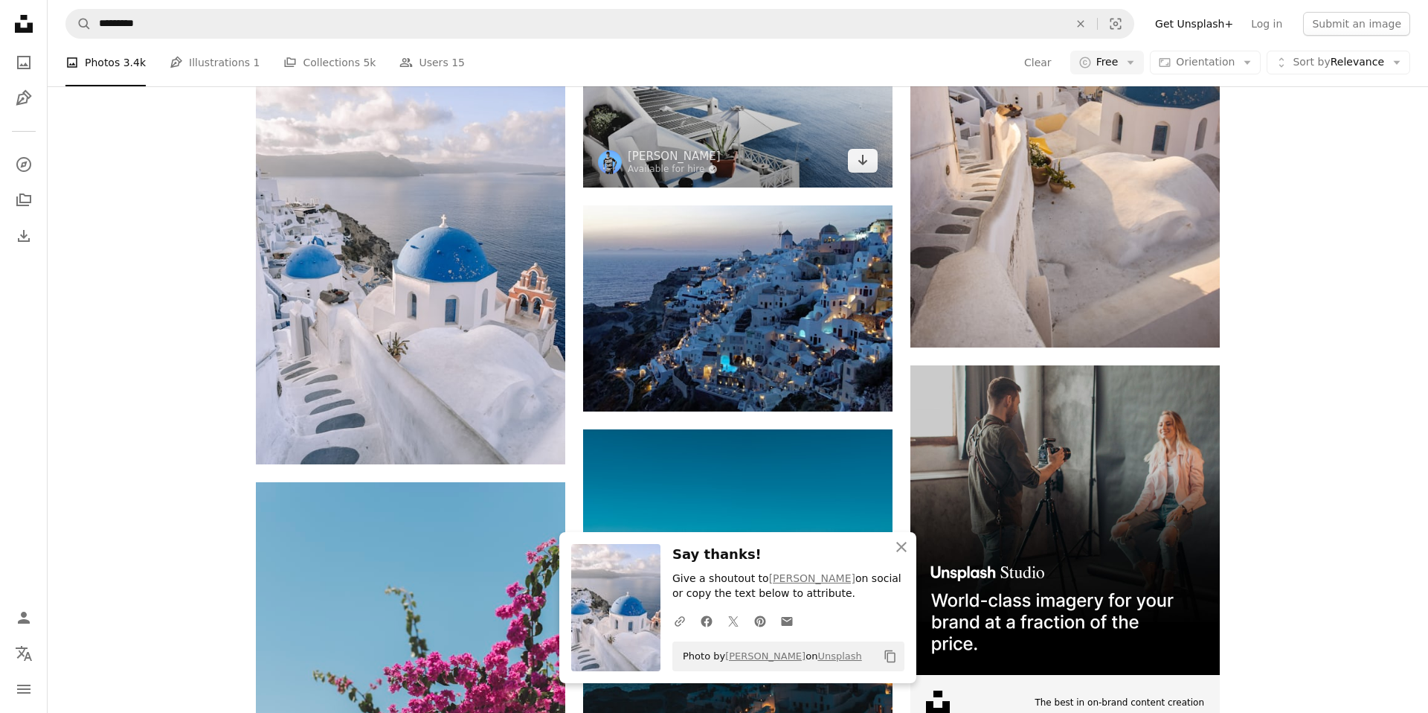
scroll to position [5984, 0]
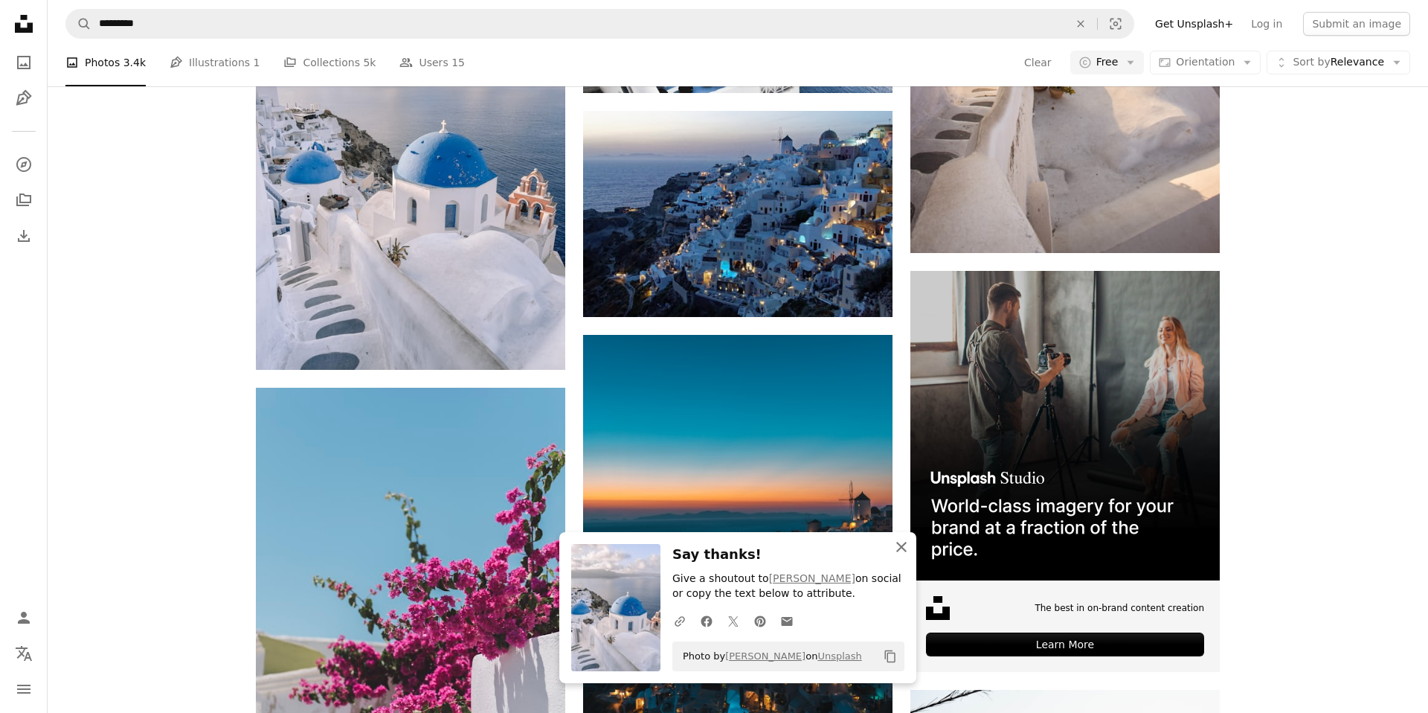
click at [904, 550] on icon "An X shape" at bounding box center [902, 547] width 18 height 18
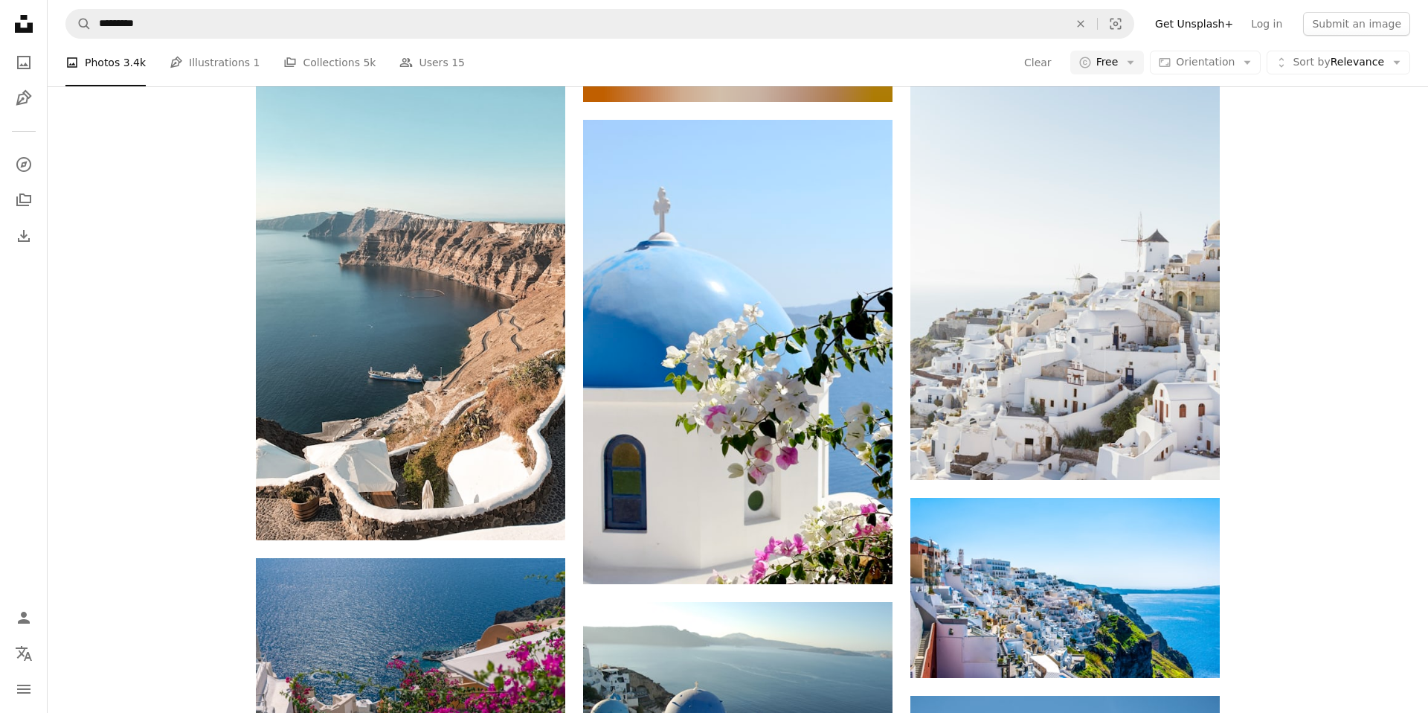
scroll to position [9111, 0]
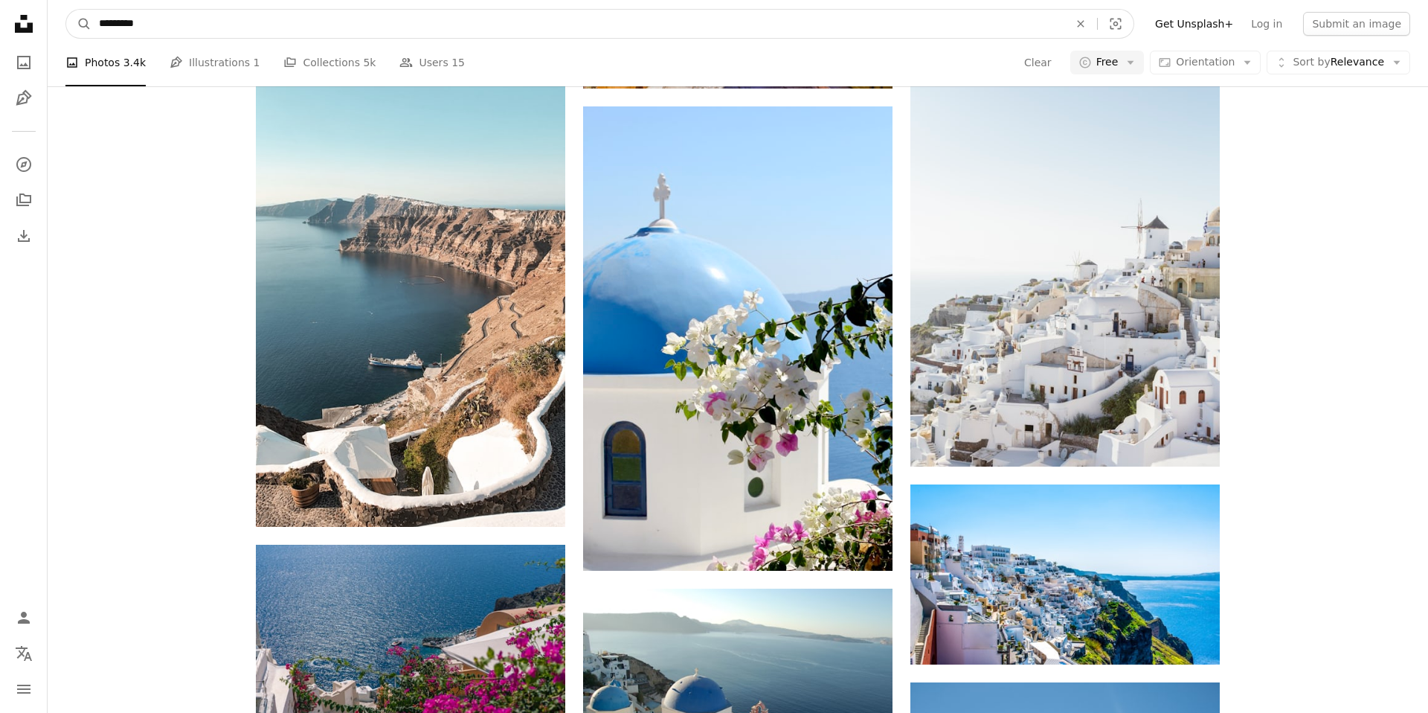
click at [553, 23] on input "*********" at bounding box center [577, 24] width 973 height 28
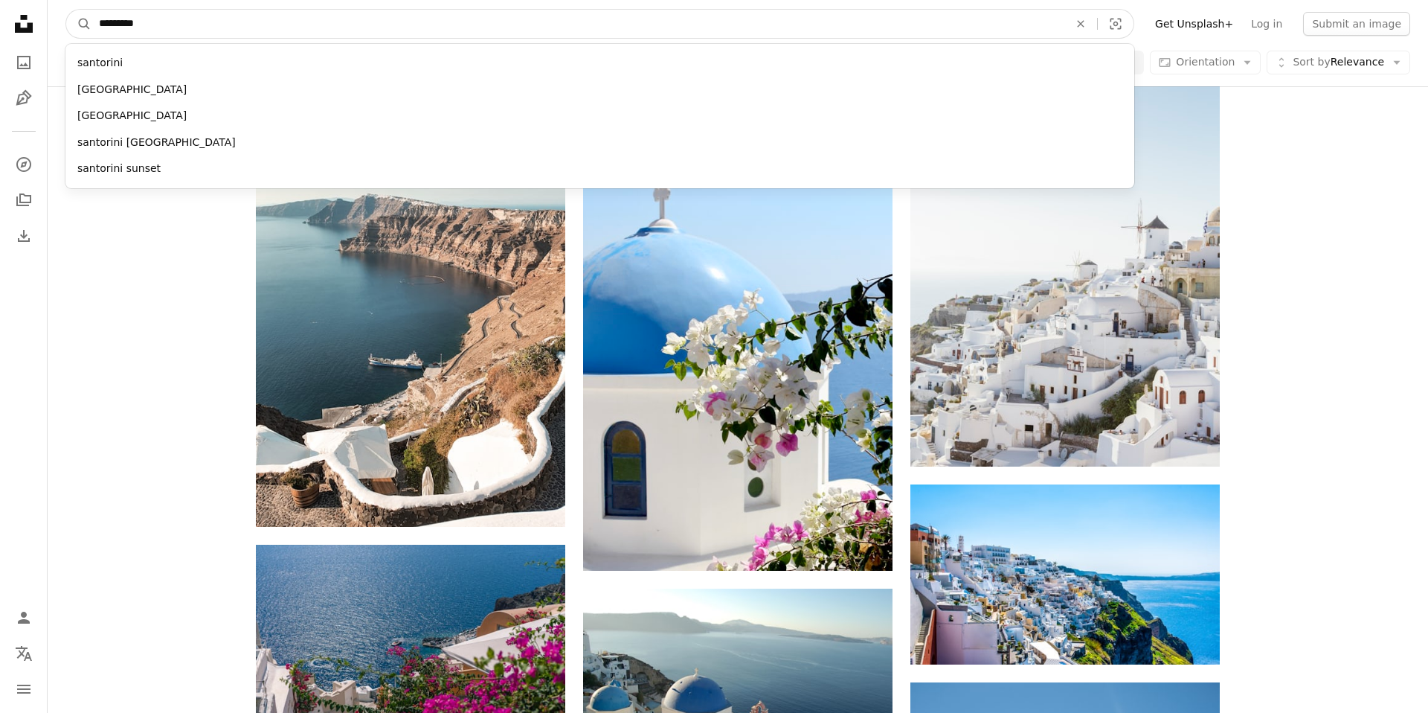
paste input "Find visuals sitewide"
type input "********"
click button "A magnifying glass" at bounding box center [78, 24] width 25 height 28
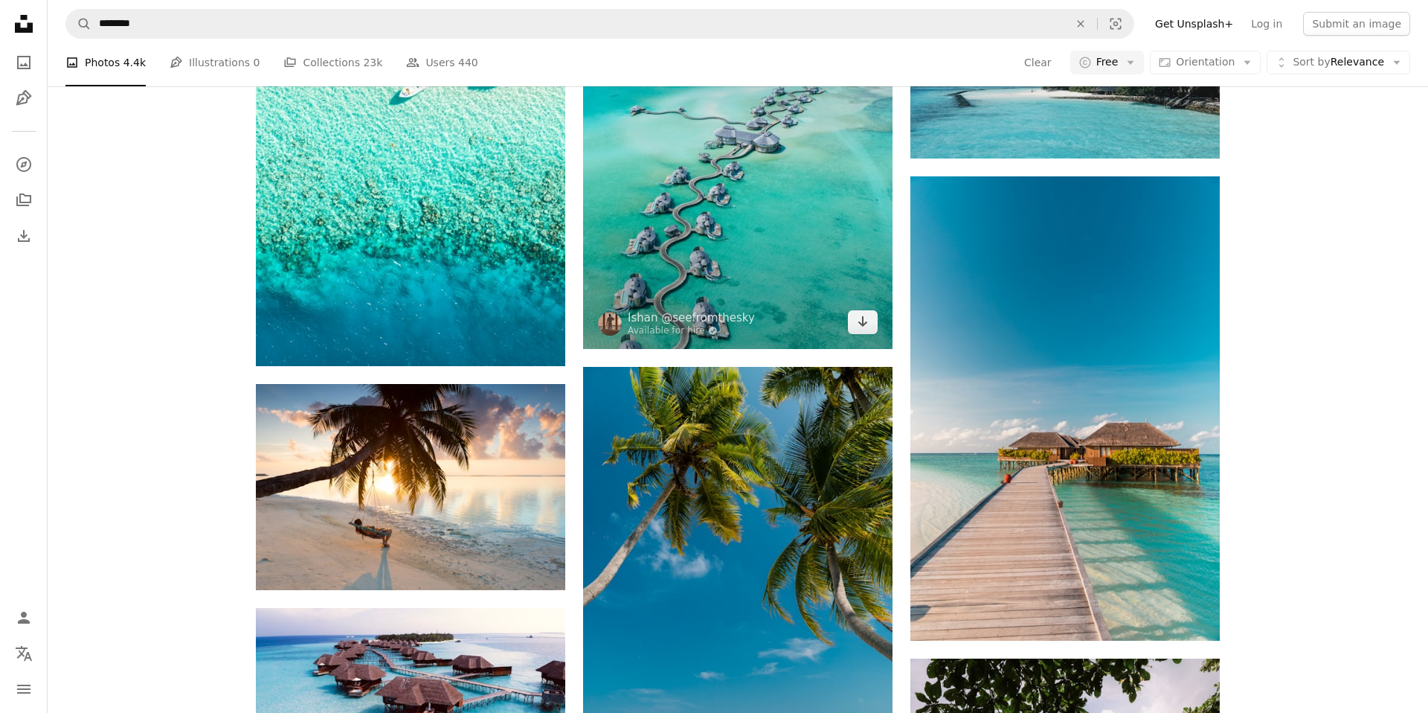
scroll to position [843, 0]
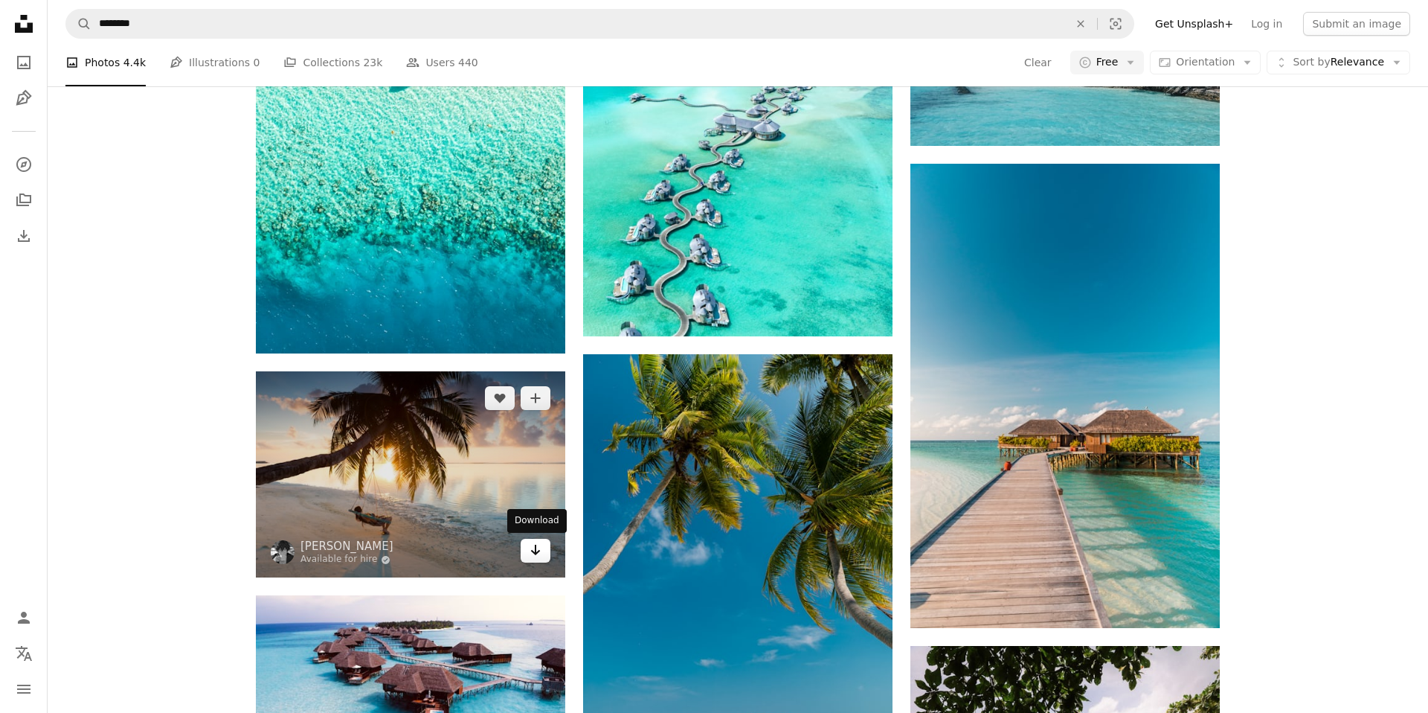
click at [533, 555] on icon "Arrow pointing down" at bounding box center [536, 550] width 12 height 18
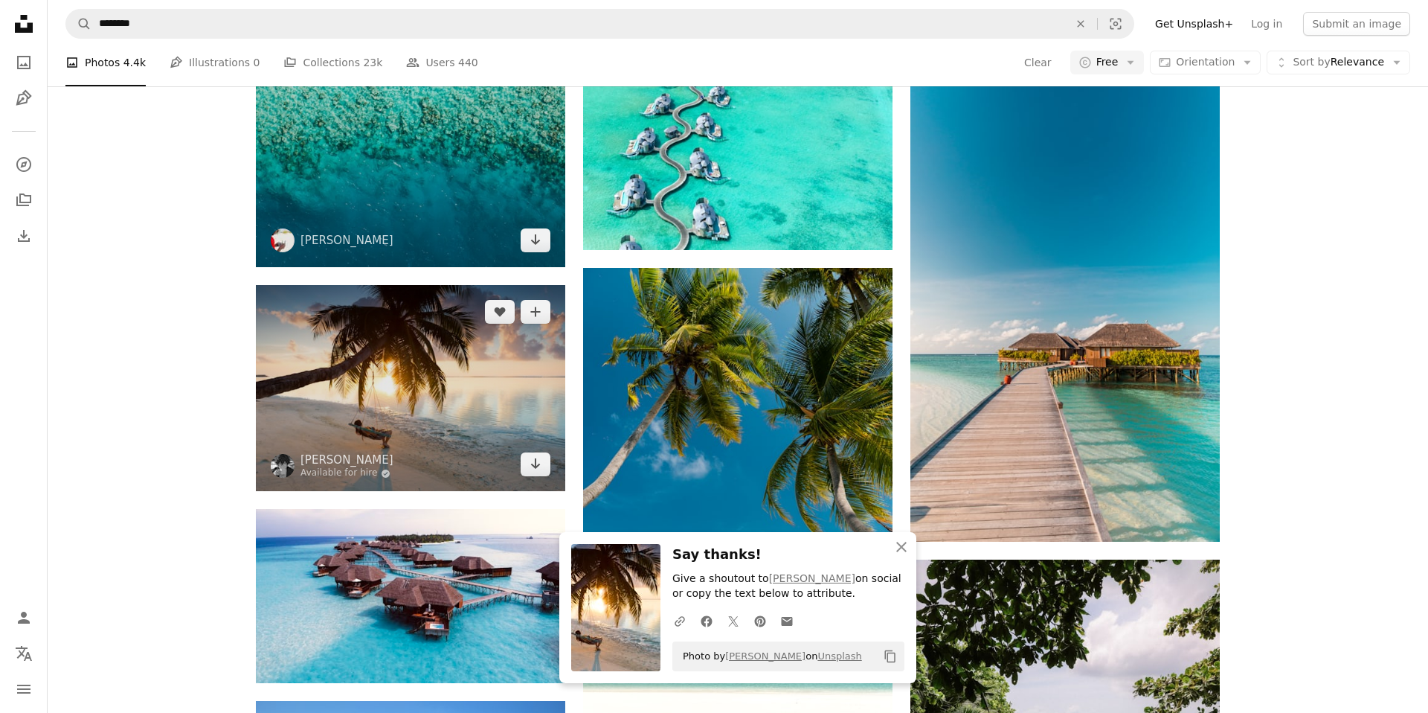
scroll to position [941, 0]
